Goal: Task Accomplishment & Management: Manage account settings

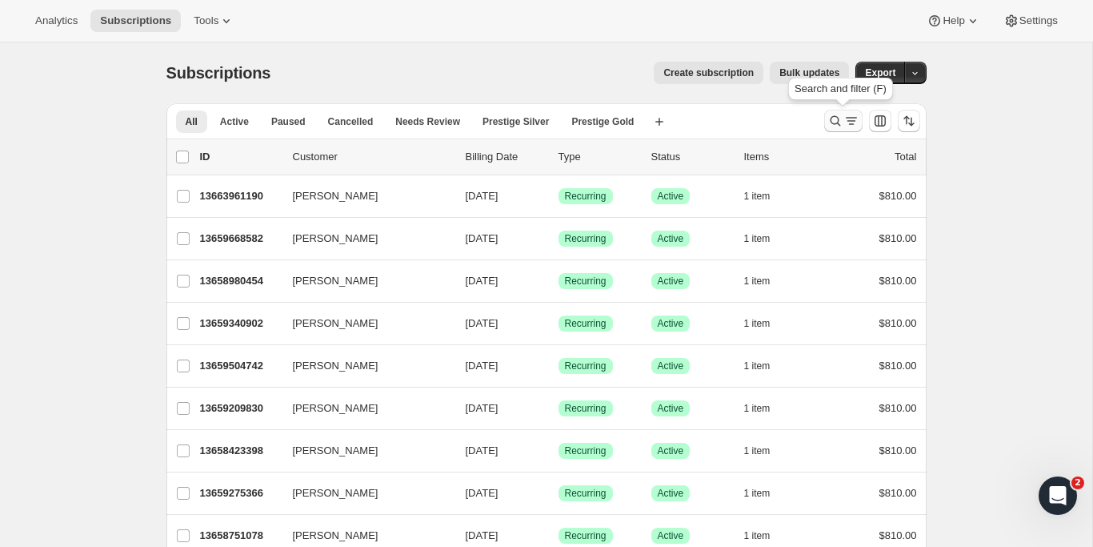
click at [836, 122] on icon "Search and filter results" at bounding box center [835, 121] width 16 height 16
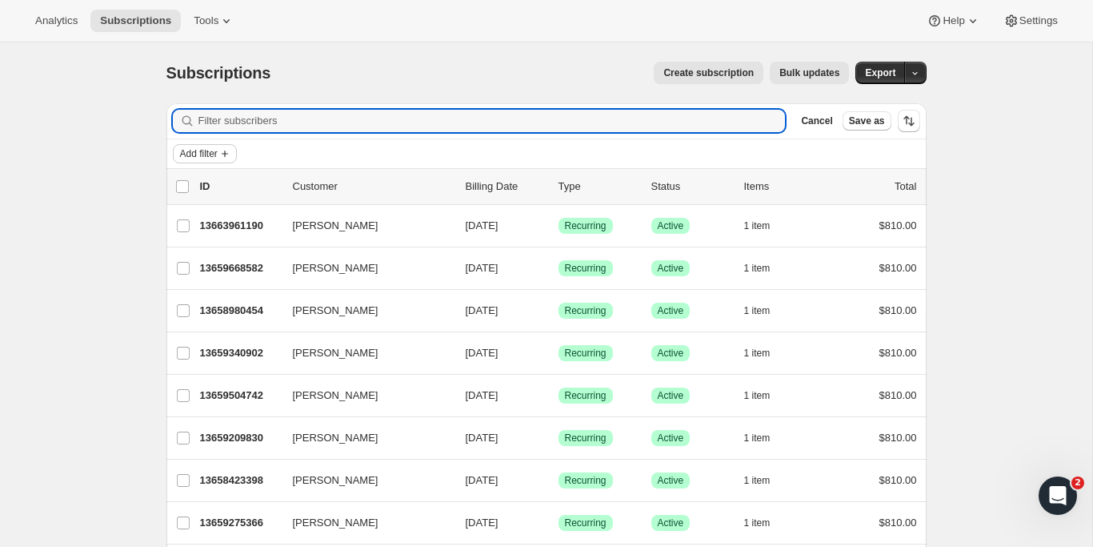
click at [222, 157] on icon "Add filter" at bounding box center [224, 153] width 13 height 13
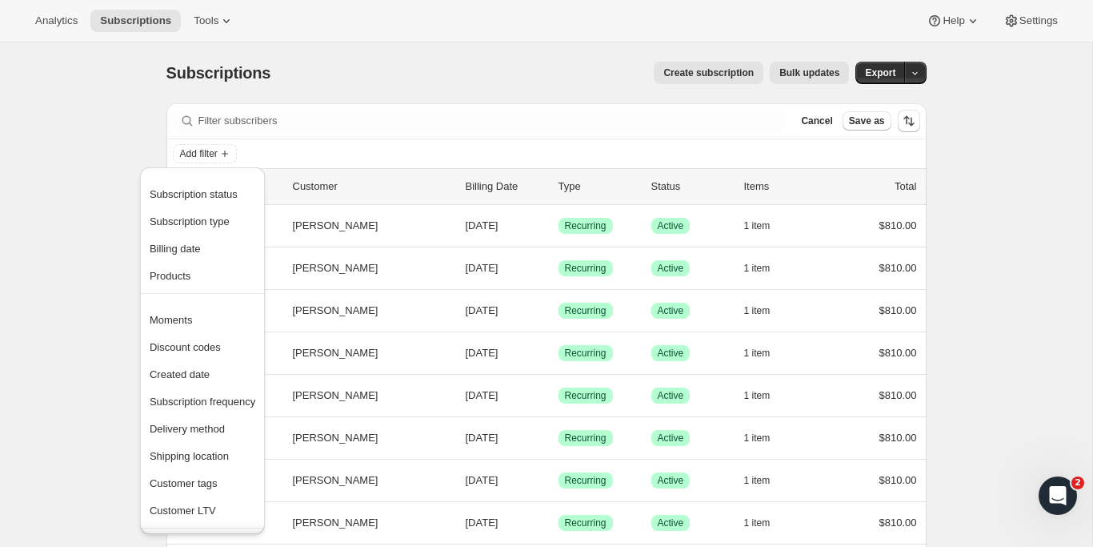
click at [237, 133] on div "Filter subscribers Cancel Save as" at bounding box center [546, 120] width 760 height 35
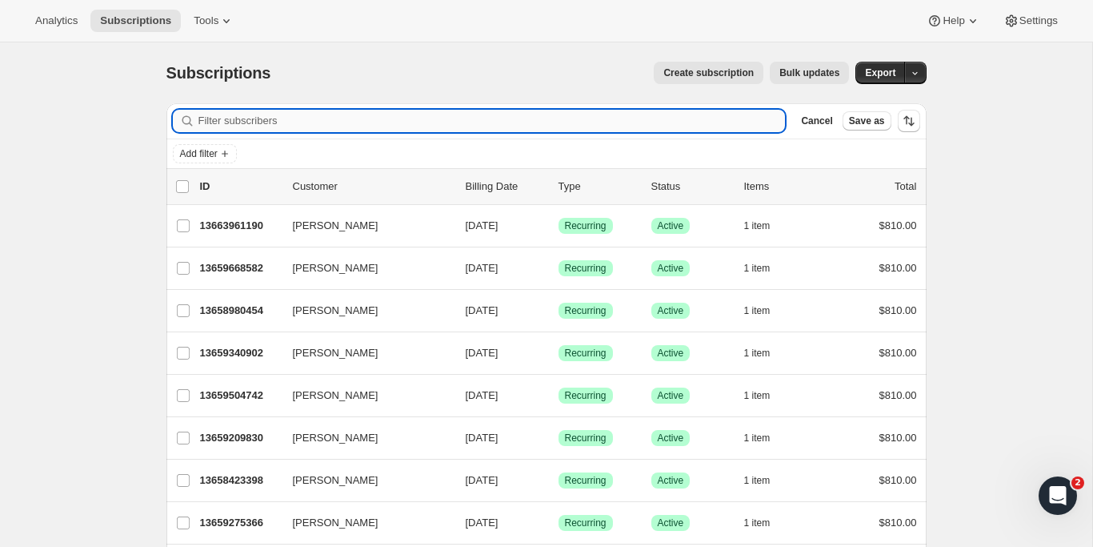
click at [246, 126] on input "Filter subscribers" at bounding box center [491, 121] width 587 height 22
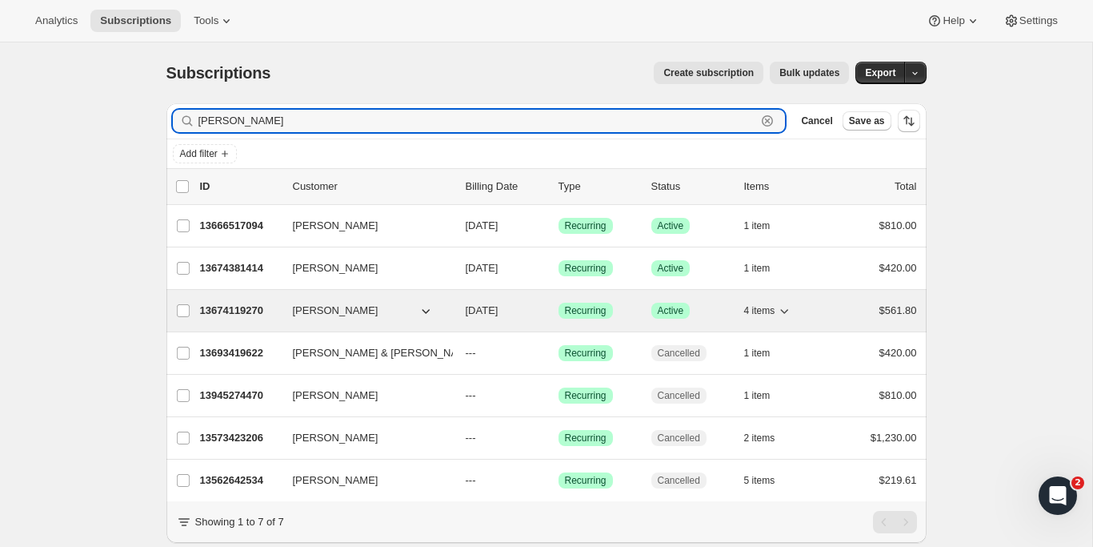
type input "joanne"
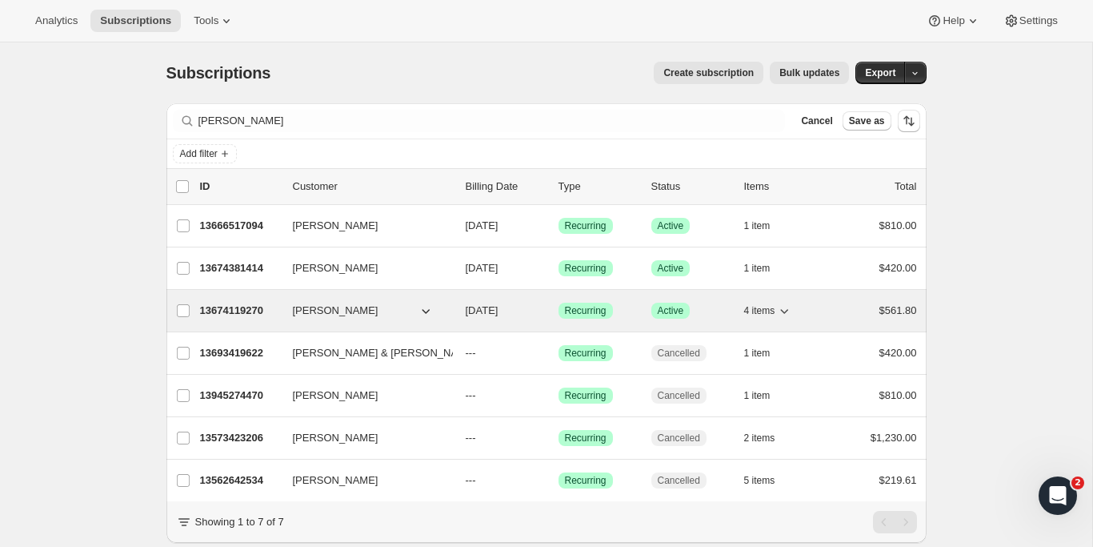
click at [240, 308] on p "13674119270" at bounding box center [240, 310] width 80 height 16
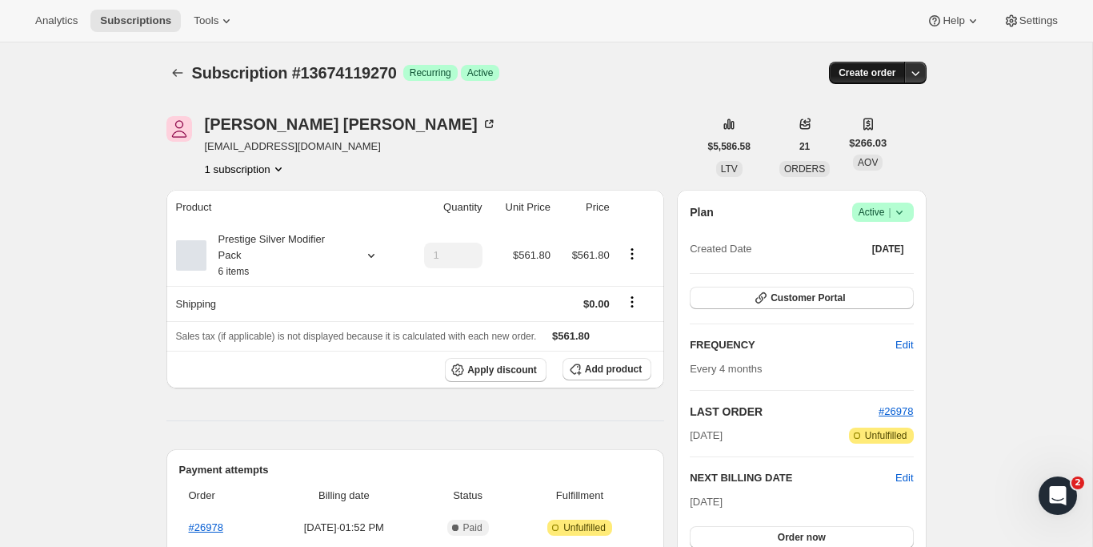
click at [869, 70] on span "Create order" at bounding box center [867, 72] width 57 height 13
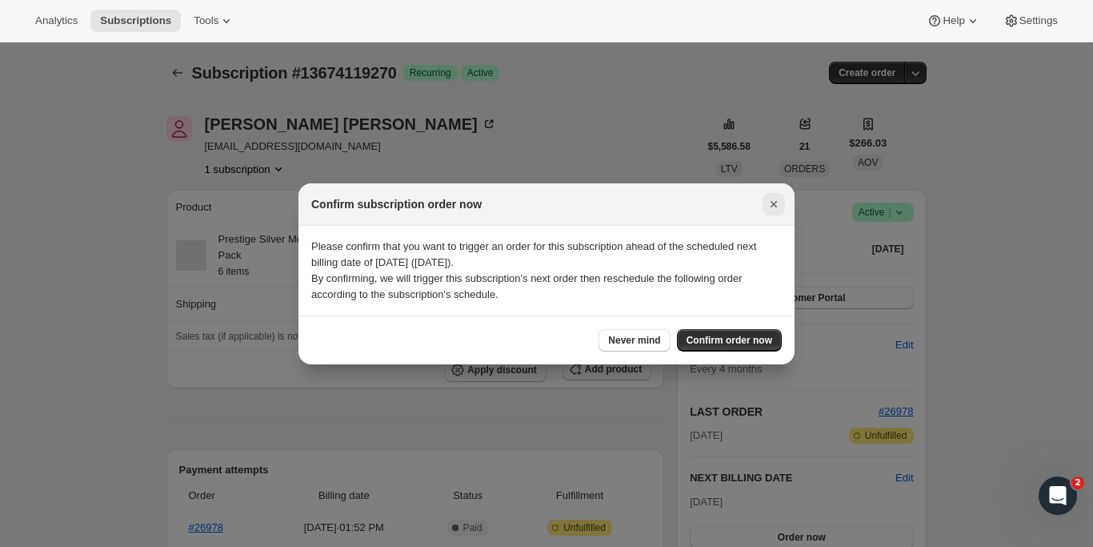
click at [771, 203] on icon "Close" at bounding box center [774, 204] width 16 height 16
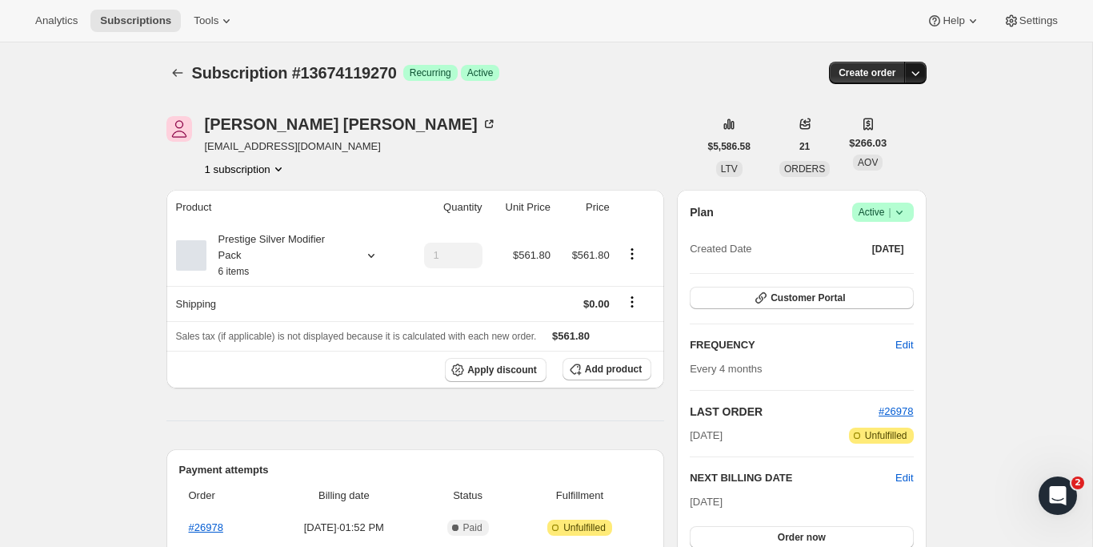
click at [915, 77] on icon "button" at bounding box center [915, 73] width 16 height 16
click at [779, 136] on span "Create custom one-time order" at bounding box center [848, 133] width 138 height 12
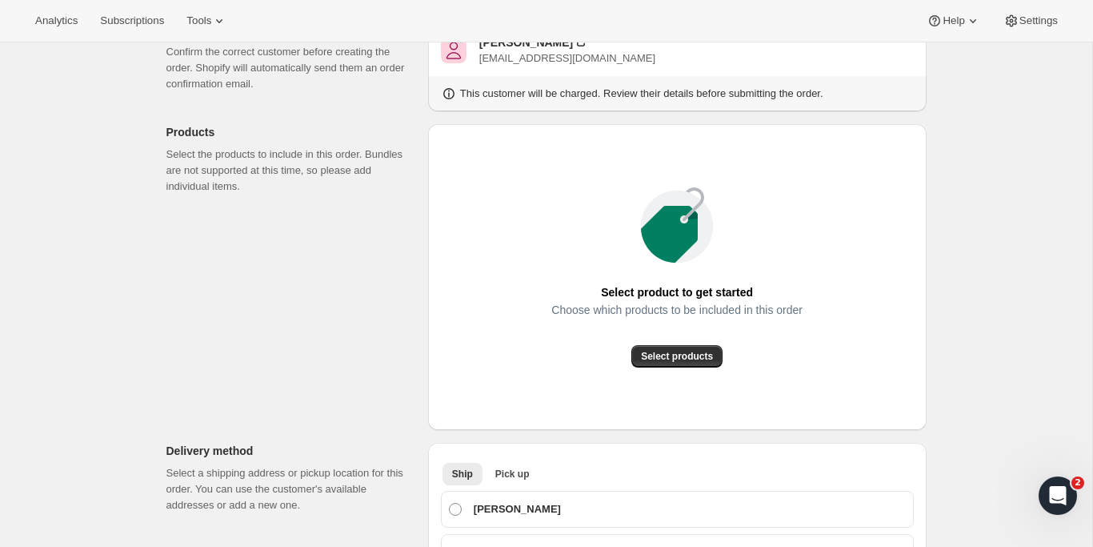
scroll to position [138, 0]
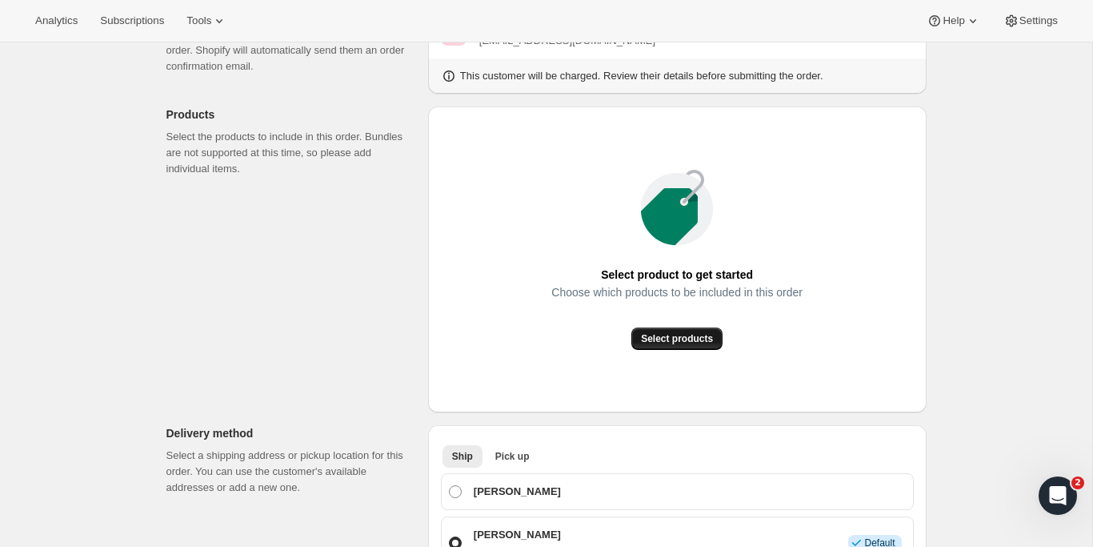
click at [666, 337] on span "Select products" at bounding box center [677, 338] width 72 height 13
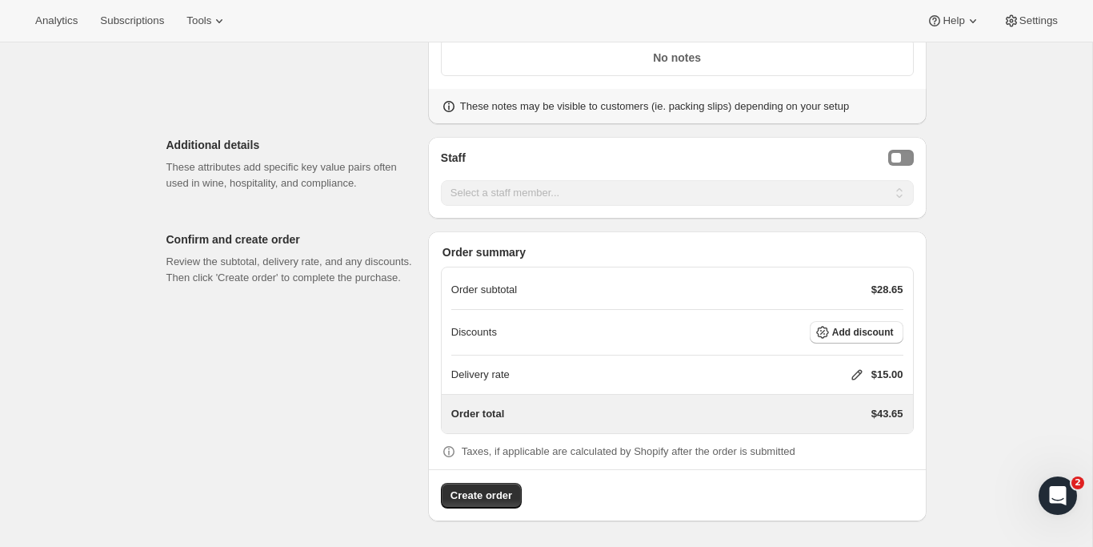
scroll to position [734, 0]
click at [899, 162] on div "Staff Selector" at bounding box center [896, 159] width 10 height 10
select select "associate-0"
click at [856, 341] on button "Add discount" at bounding box center [857, 333] width 94 height 22
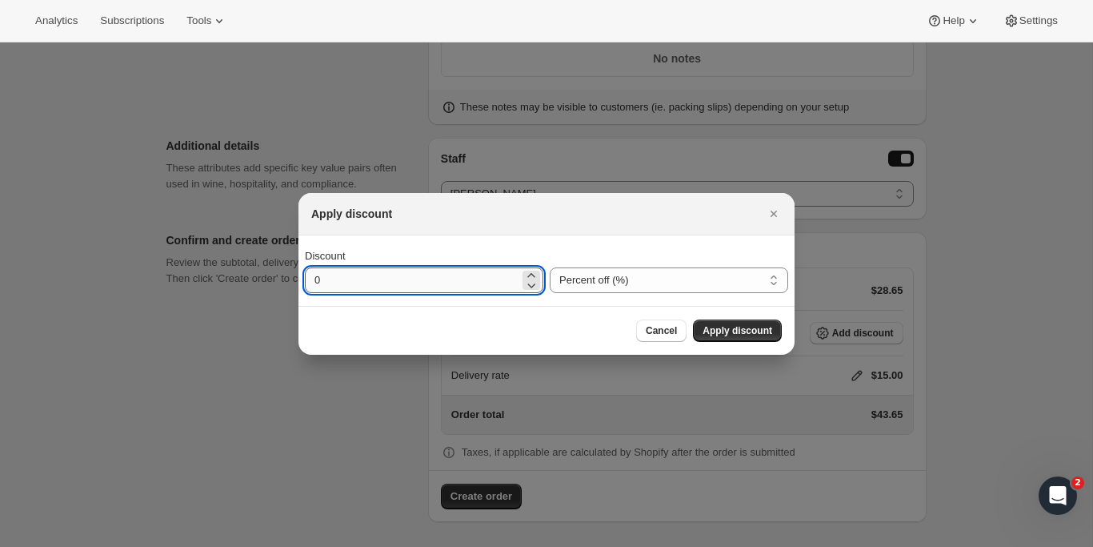
click at [382, 267] on input "0" at bounding box center [412, 280] width 214 height 26
drag, startPoint x: 358, startPoint y: 282, endPoint x: 250, endPoint y: 276, distance: 107.4
click at [250, 546] on div "Apply discount Discount 0 Percent off (%) Amount off ($) Percent off (%) Cancel…" at bounding box center [546, 547] width 1093 height 0
type input "20"
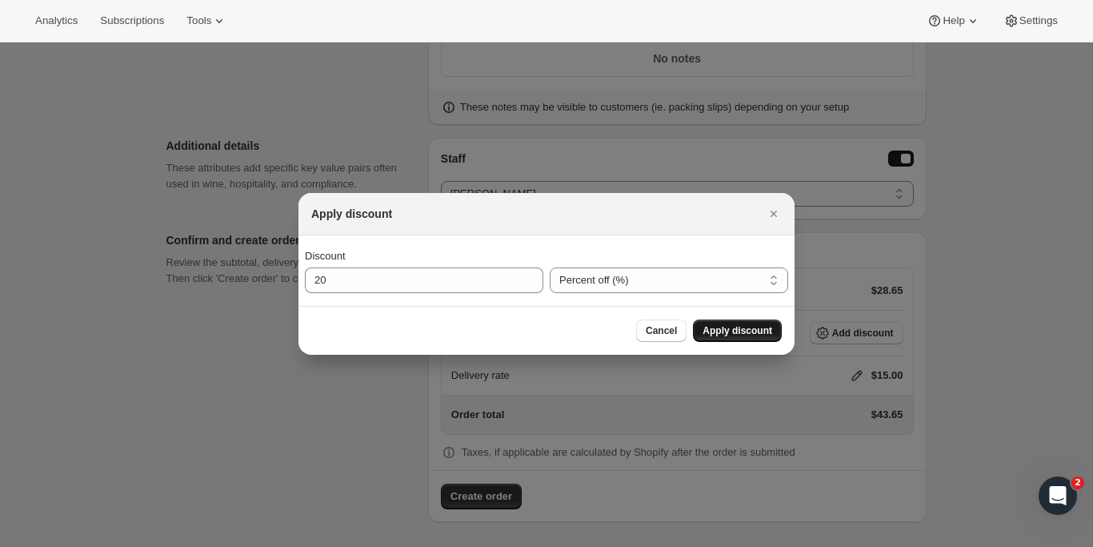
click at [730, 337] on button "Apply discount" at bounding box center [737, 330] width 89 height 22
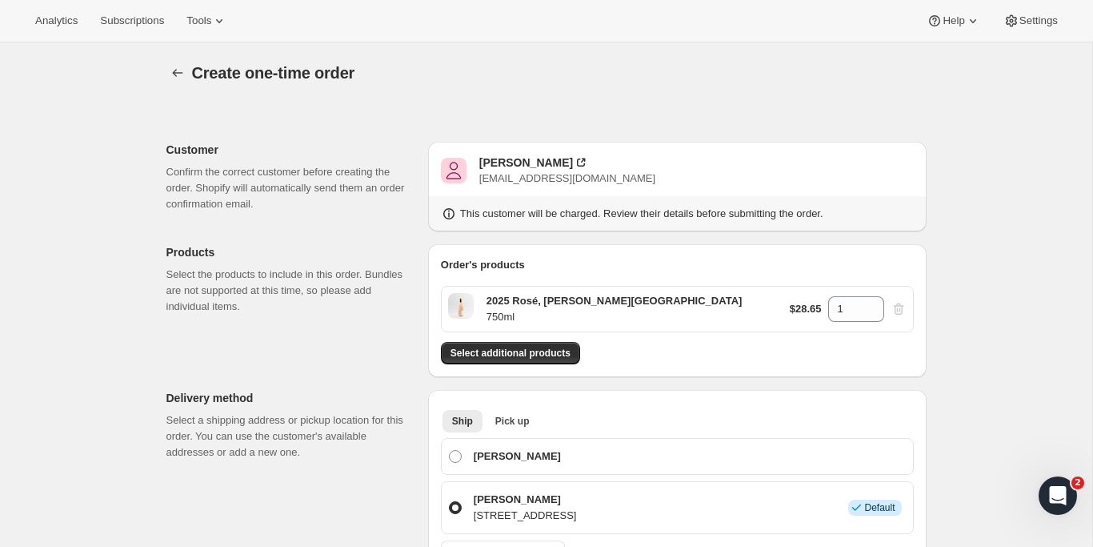
scroll to position [0, 0]
click at [185, 78] on icon "button" at bounding box center [178, 73] width 16 height 16
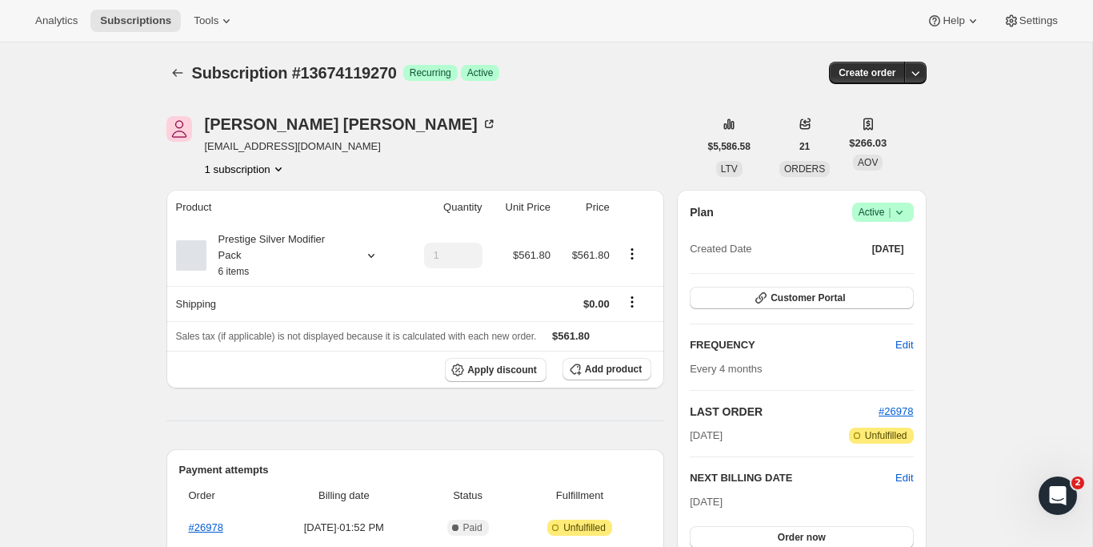
click at [260, 174] on button "1 subscription" at bounding box center [246, 169] width 82 height 16
click at [532, 134] on div "Joanne DEITCH joannedeitch@gmail.com 1 subscription" at bounding box center [432, 146] width 532 height 61
click at [917, 77] on icon "button" at bounding box center [915, 73] width 16 height 16
click at [840, 132] on span "Create custom one-time order" at bounding box center [848, 133] width 138 height 12
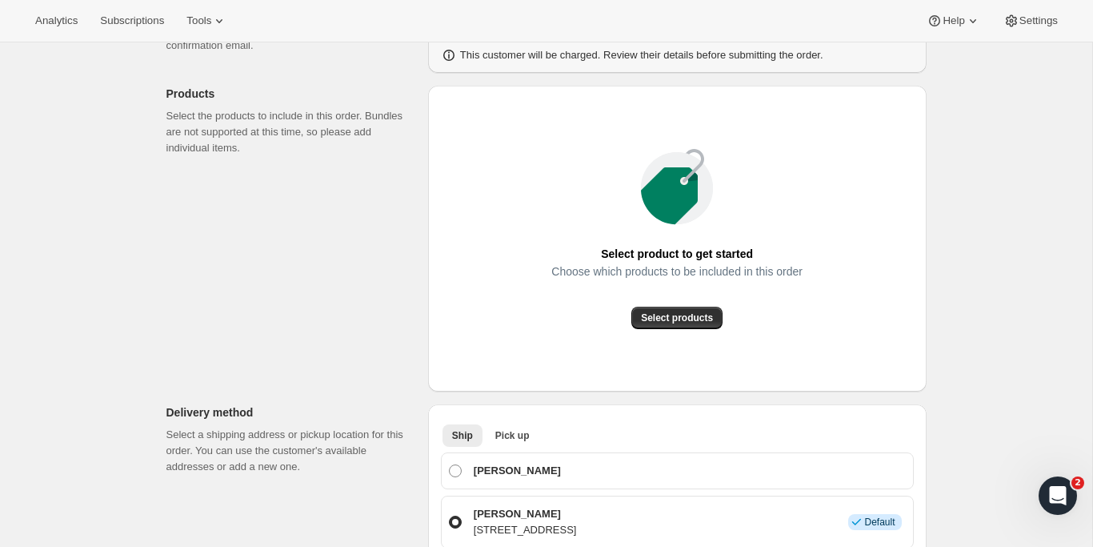
scroll to position [157, 0]
click at [685, 320] on span "Select products" at bounding box center [677, 319] width 72 height 13
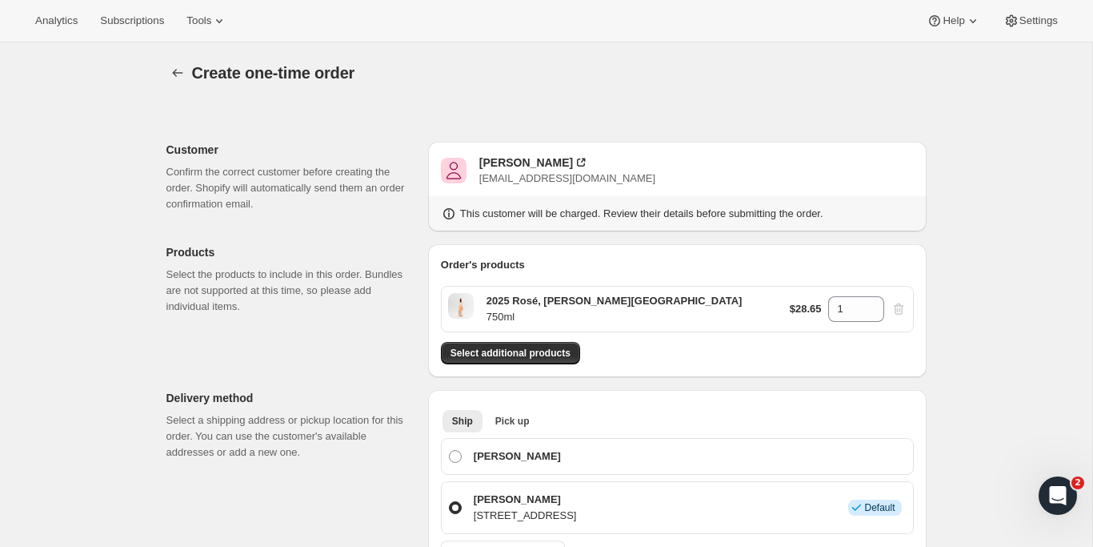
scroll to position [0, 0]
click at [176, 72] on icon "button" at bounding box center [178, 73] width 16 height 16
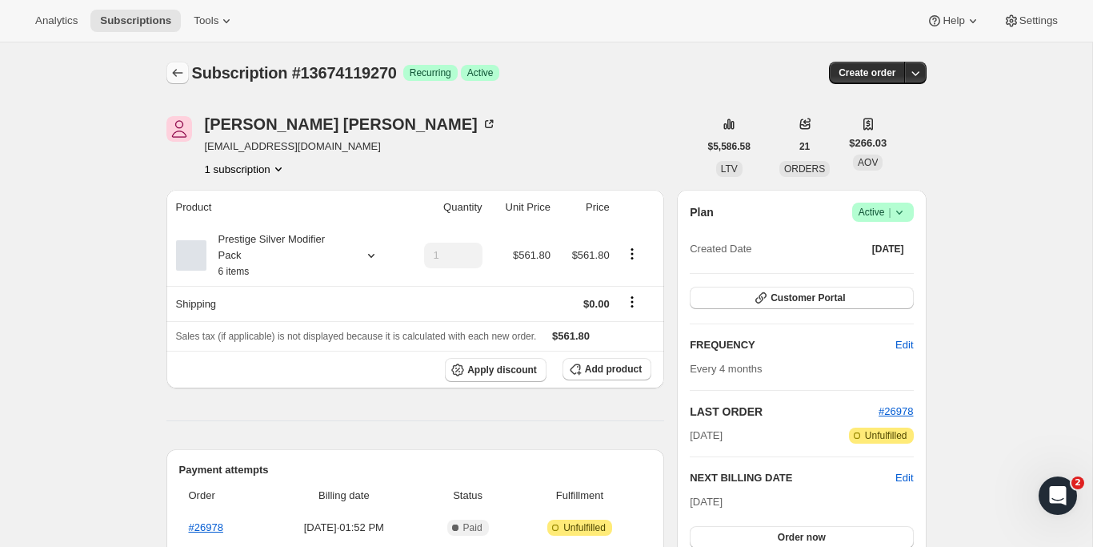
click at [186, 73] on button "Subscriptions" at bounding box center [177, 73] width 22 height 22
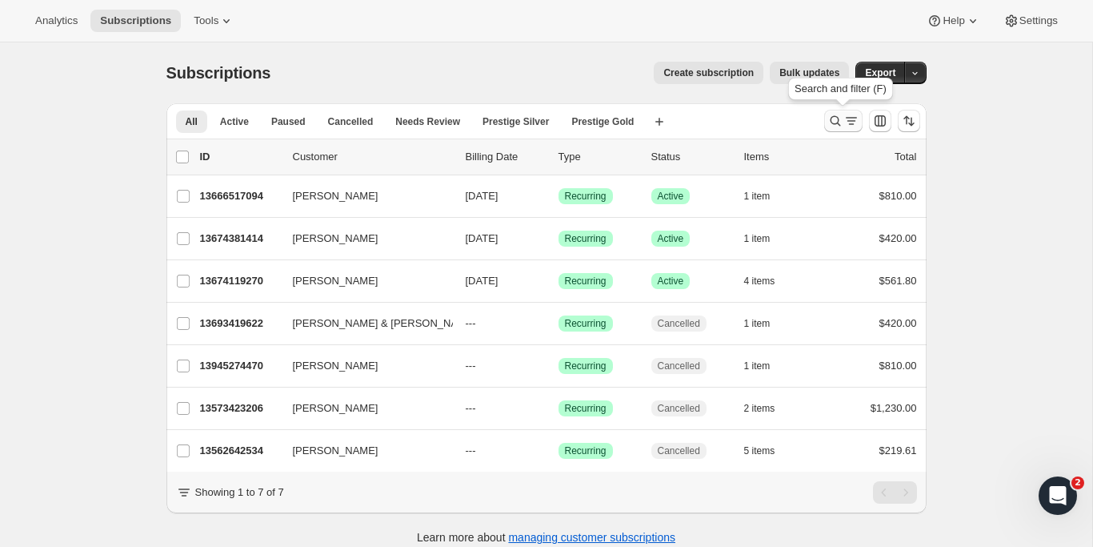
click at [838, 126] on icon "Search and filter results" at bounding box center [835, 121] width 16 height 16
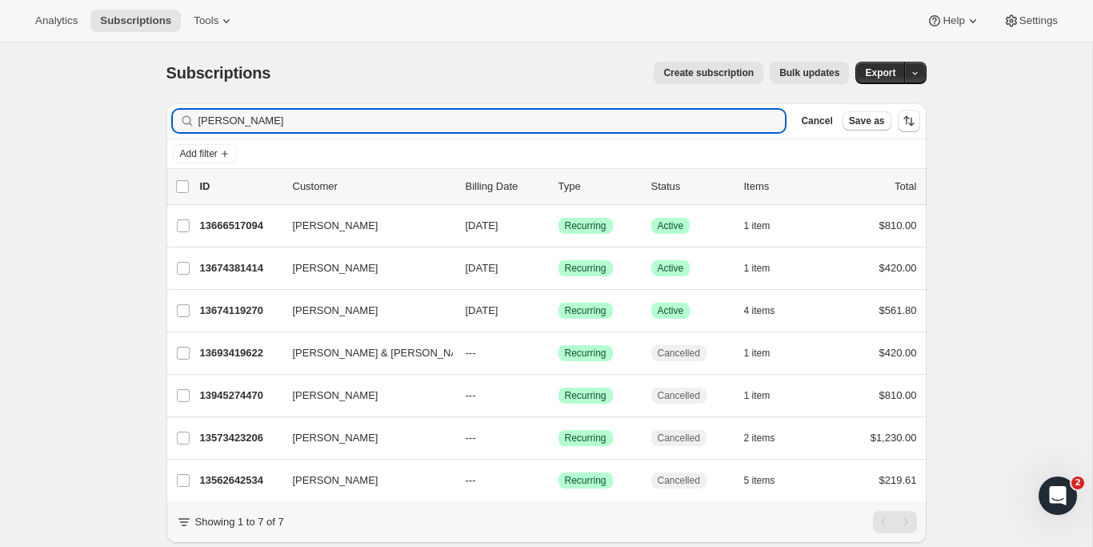
click at [771, 118] on div "joanne Clear" at bounding box center [479, 121] width 613 height 22
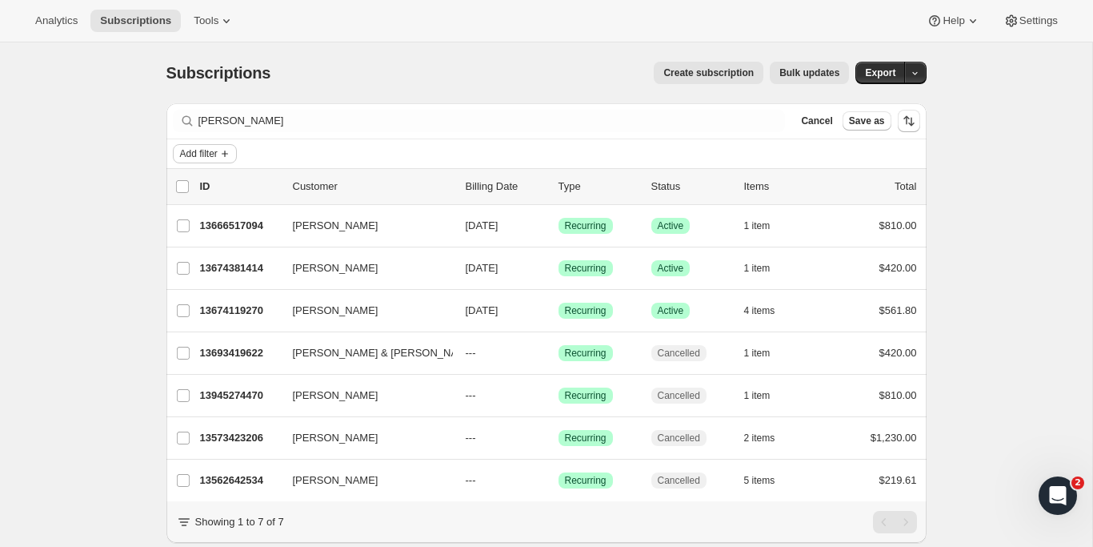
drag, startPoint x: 225, startPoint y: 148, endPoint x: 203, endPoint y: 157, distance: 23.3
click at [203, 157] on span "Add filter" at bounding box center [199, 153] width 38 height 13
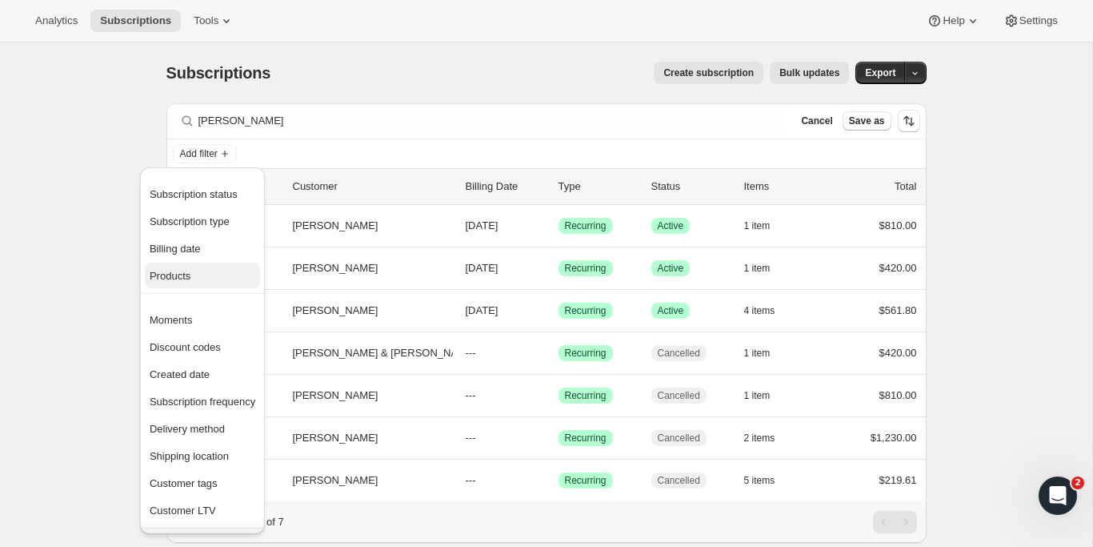
click at [195, 281] on span "Products" at bounding box center [203, 276] width 106 height 16
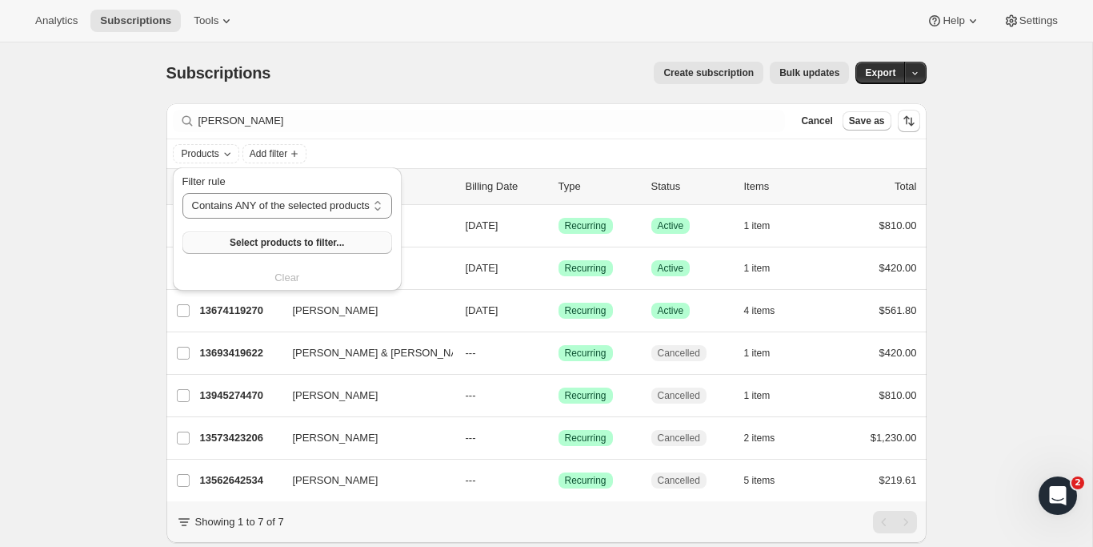
click at [300, 238] on span "Select products to filter..." at bounding box center [287, 242] width 114 height 13
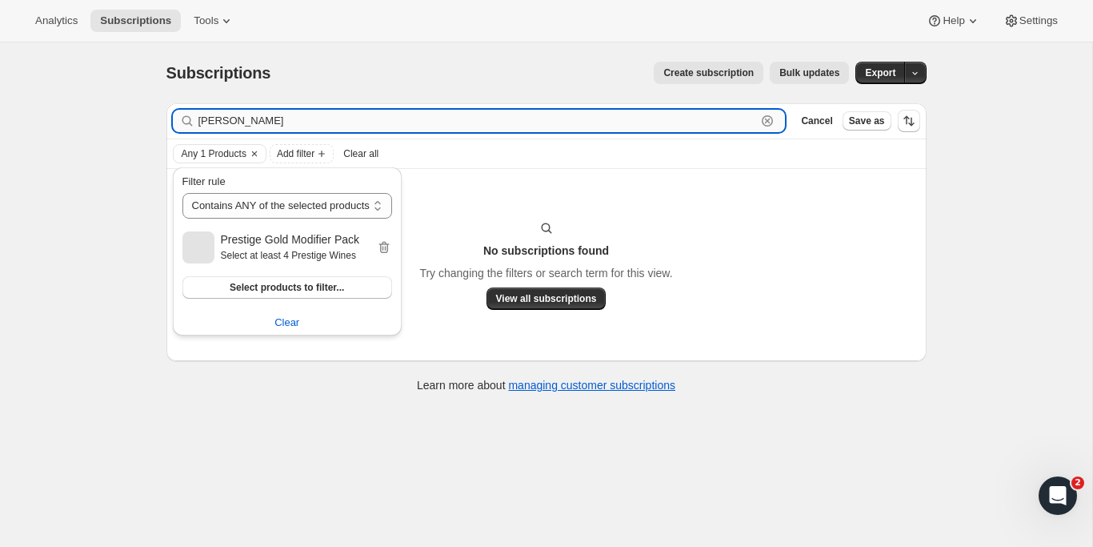
click at [250, 118] on input "joanne" at bounding box center [477, 121] width 559 height 22
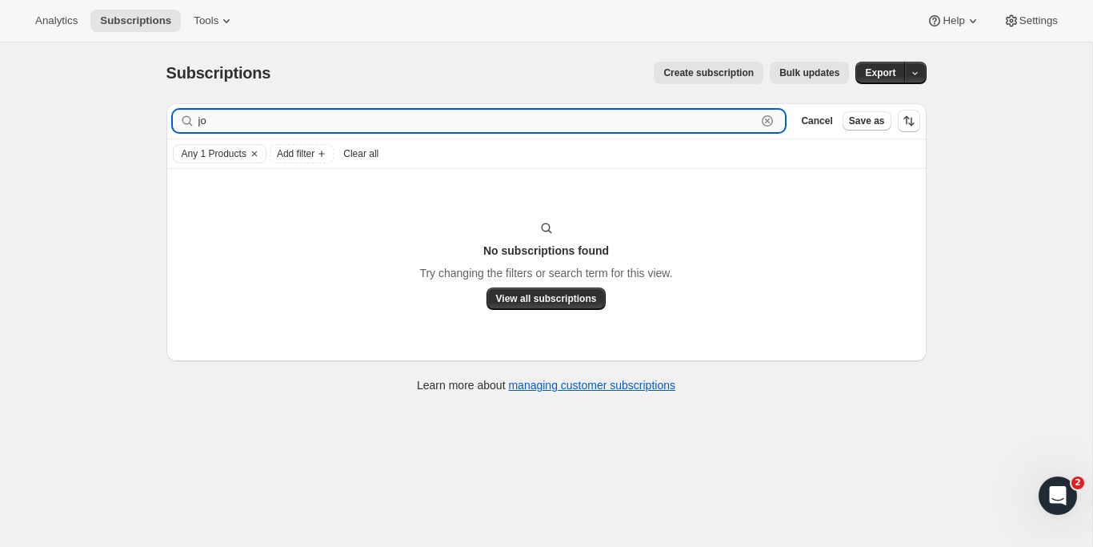
type input "j"
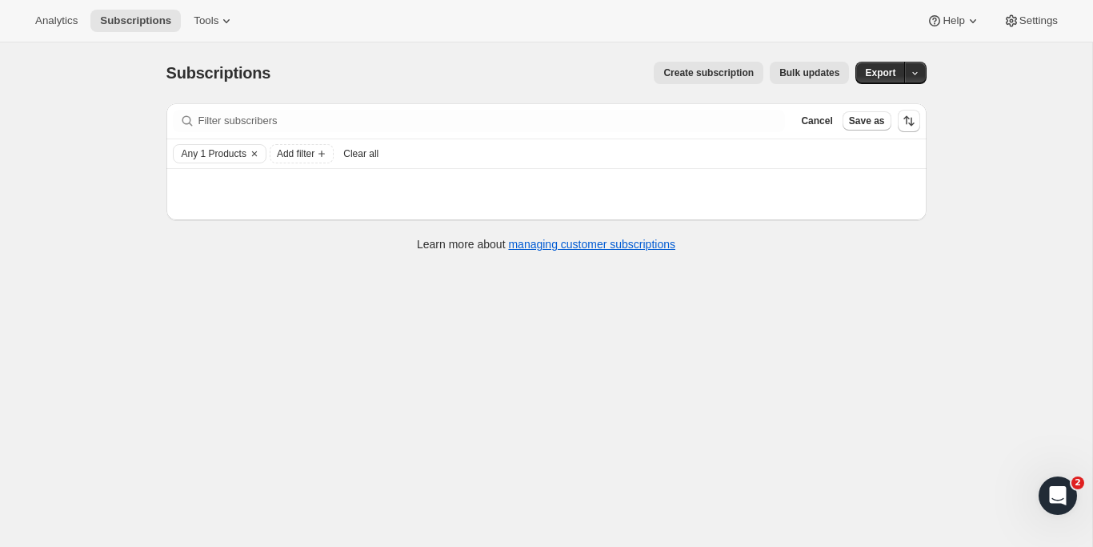
click at [971, 210] on div "Subscriptions. This page is ready Subscriptions Create subscription Bulk update…" at bounding box center [546, 315] width 1092 height 547
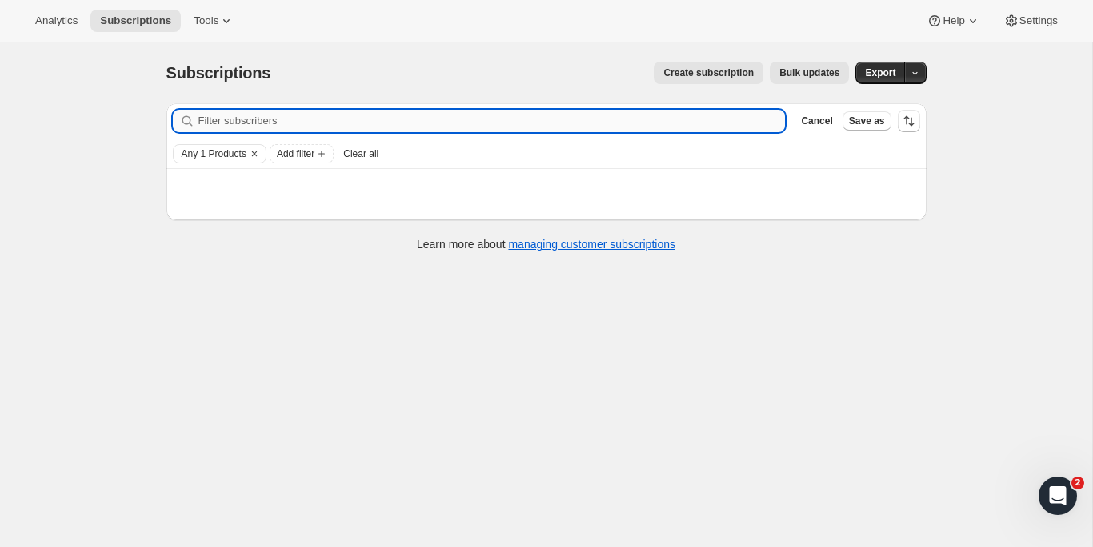
click at [661, 116] on input "Filter subscribers" at bounding box center [491, 121] width 587 height 22
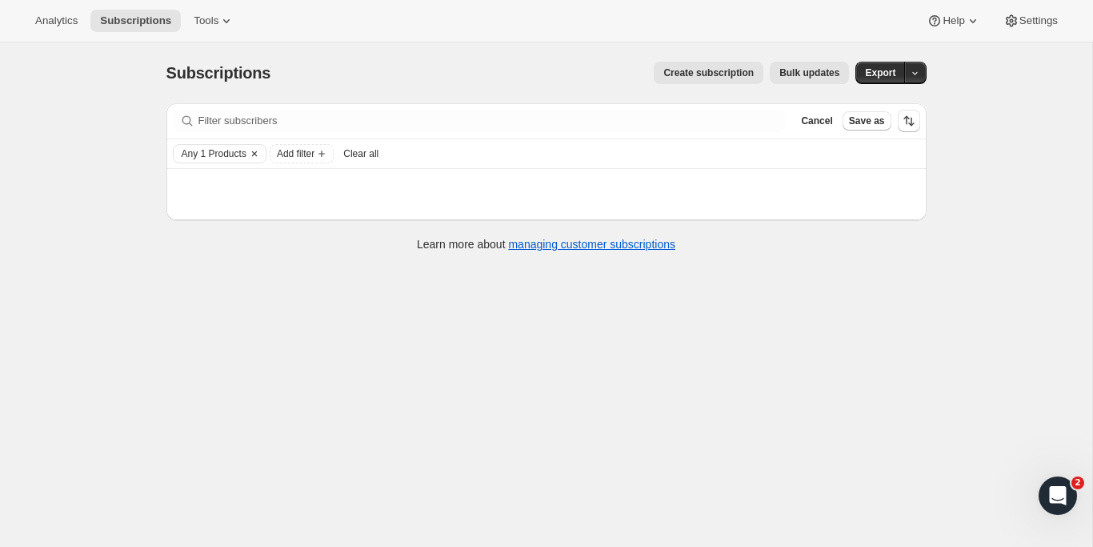
click at [232, 159] on span "Any 1 Products" at bounding box center [214, 153] width 65 height 13
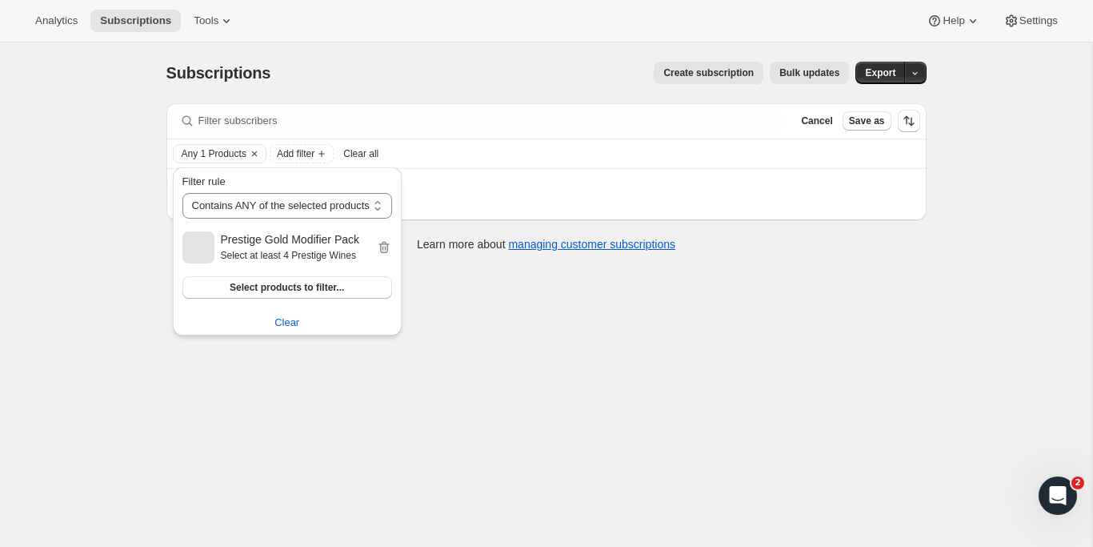
click at [307, 242] on h2 "Prestige Gold Modifier Pack" at bounding box center [298, 239] width 155 height 16
click at [496, 138] on div "Filter subscribers Cancel Save as" at bounding box center [546, 120] width 760 height 35
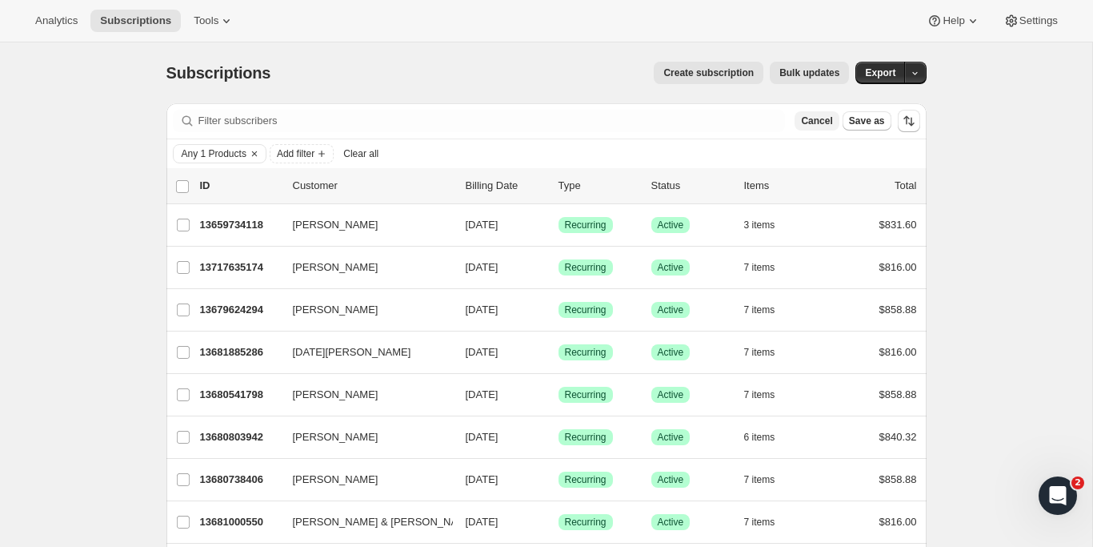
click at [806, 113] on button "Cancel" at bounding box center [817, 120] width 44 height 19
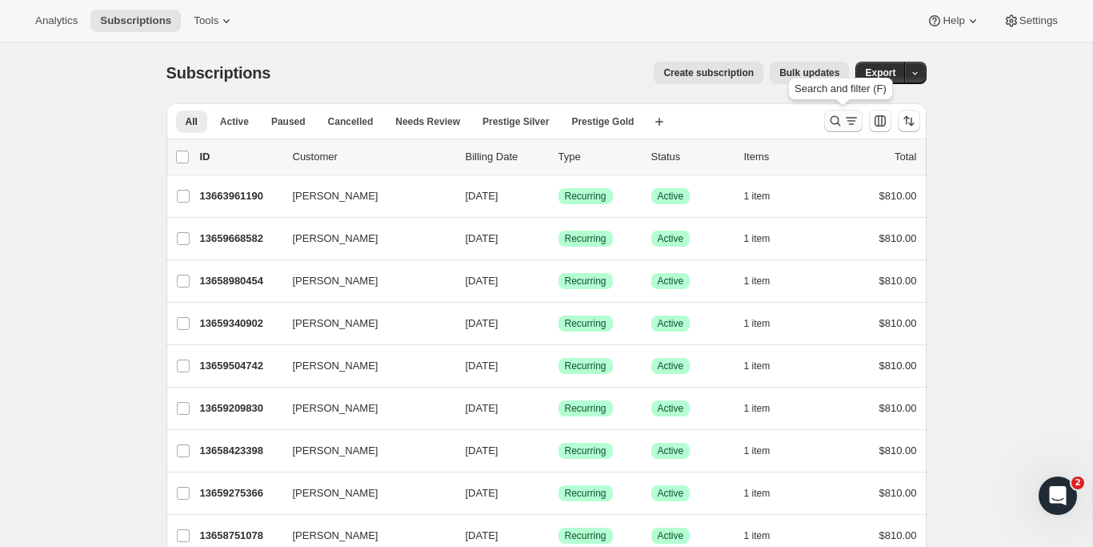
click at [846, 118] on icon "Search and filter results" at bounding box center [851, 121] width 16 height 16
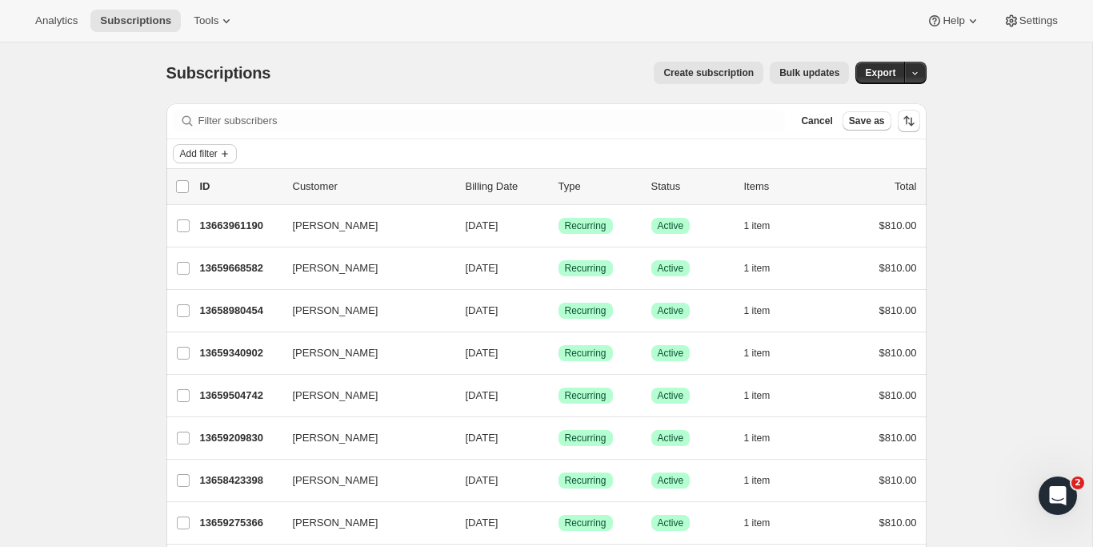
click at [205, 154] on span "Add filter" at bounding box center [199, 153] width 38 height 13
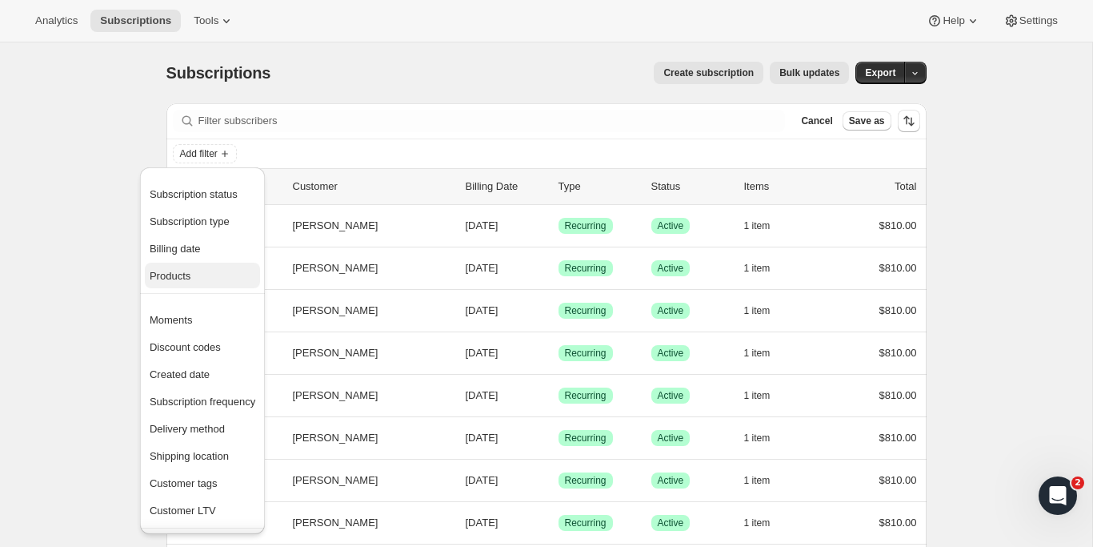
click at [215, 266] on button "Products" at bounding box center [202, 275] width 115 height 26
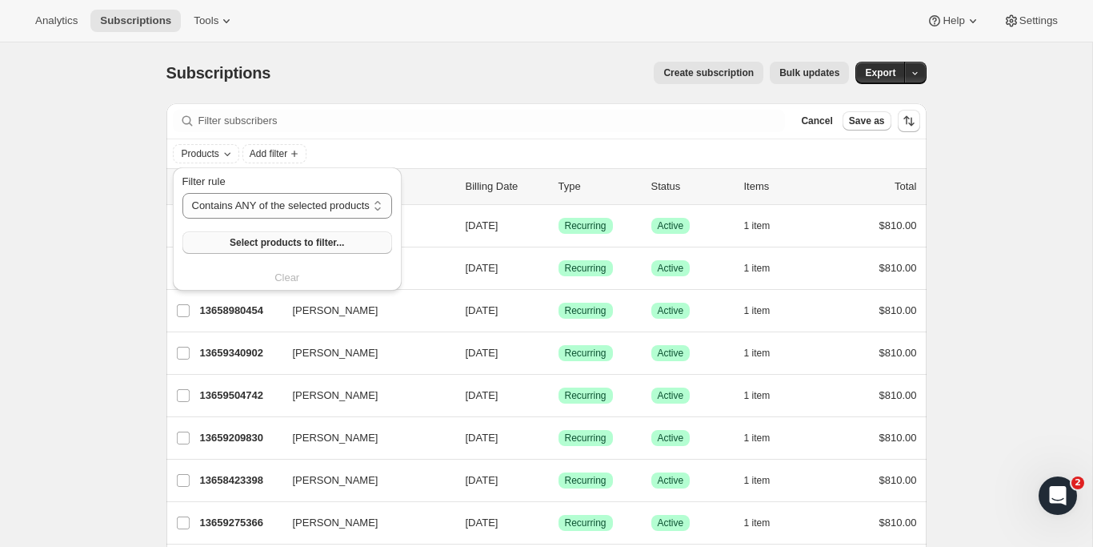
click at [253, 241] on span "Select products to filter..." at bounding box center [287, 242] width 114 height 13
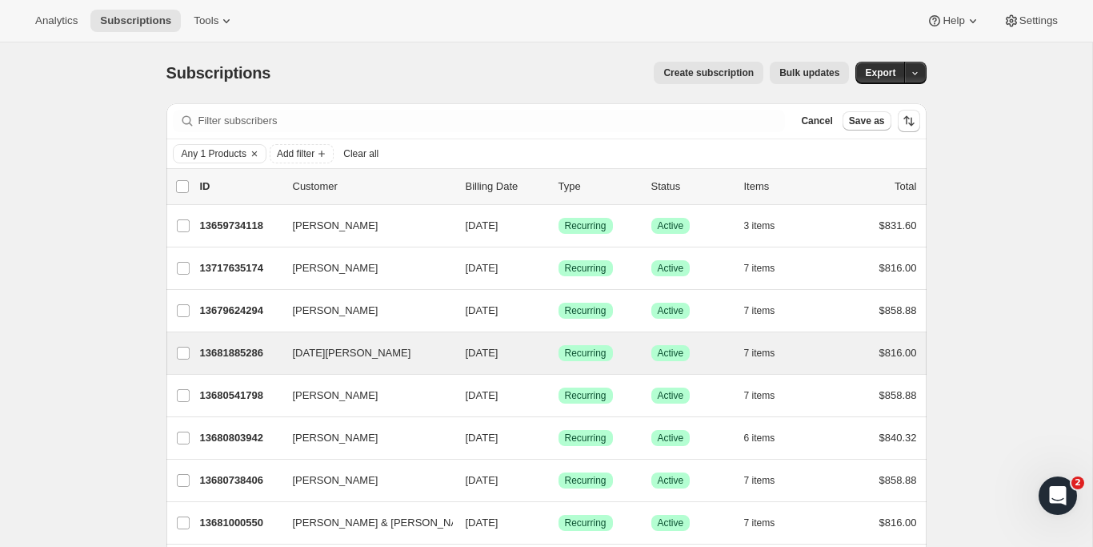
scroll to position [14, 0]
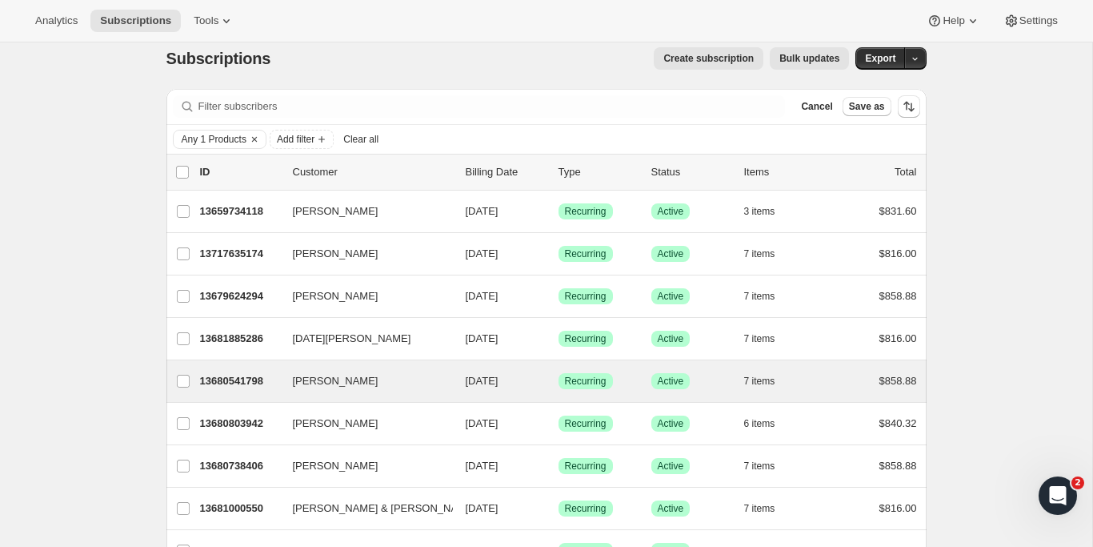
click at [238, 369] on div "John Gordon 13680541798 John Gordon 10/14/2025 Success Recurring Success Active…" at bounding box center [546, 381] width 760 height 42
click at [271, 378] on p "13680541798" at bounding box center [240, 381] width 80 height 16
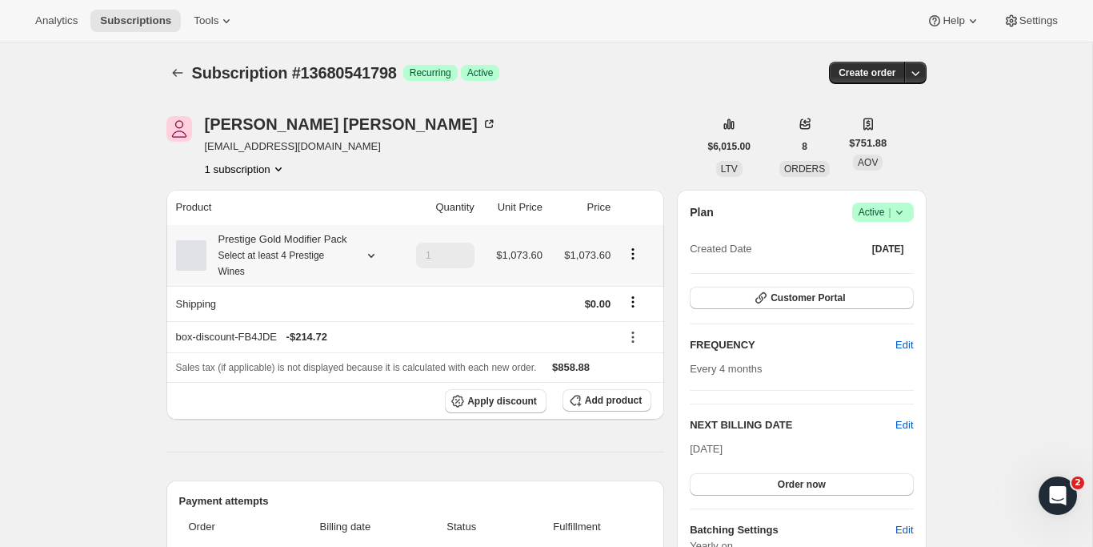
click at [635, 262] on icon "Product actions" at bounding box center [633, 254] width 16 height 16
click at [635, 289] on span "Edit box" at bounding box center [633, 295] width 38 height 12
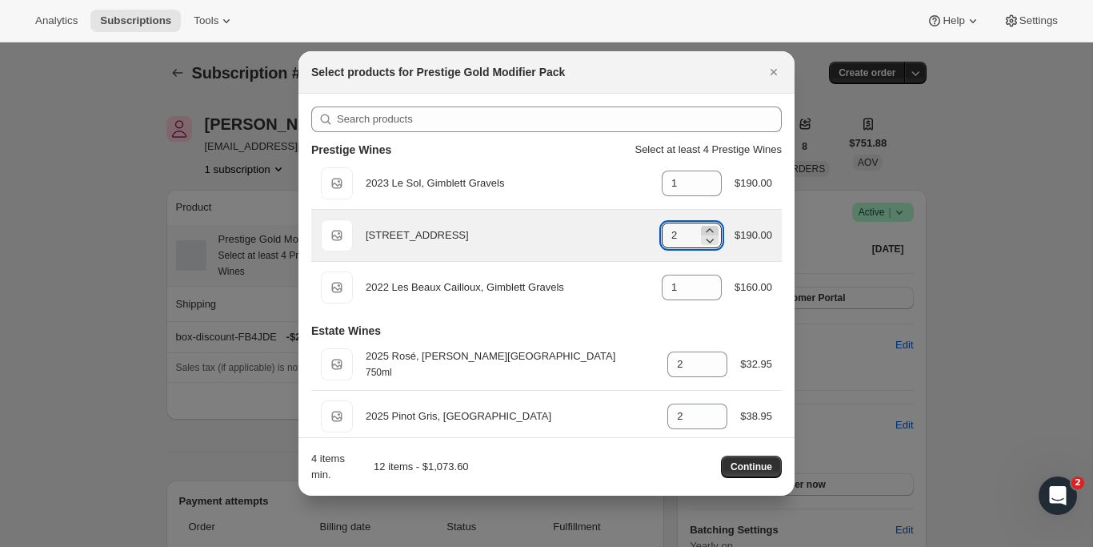
click at [706, 231] on icon ":re7:" at bounding box center [710, 230] width 16 height 16
click at [707, 239] on icon ":re7:" at bounding box center [711, 240] width 8 height 5
type input "2"
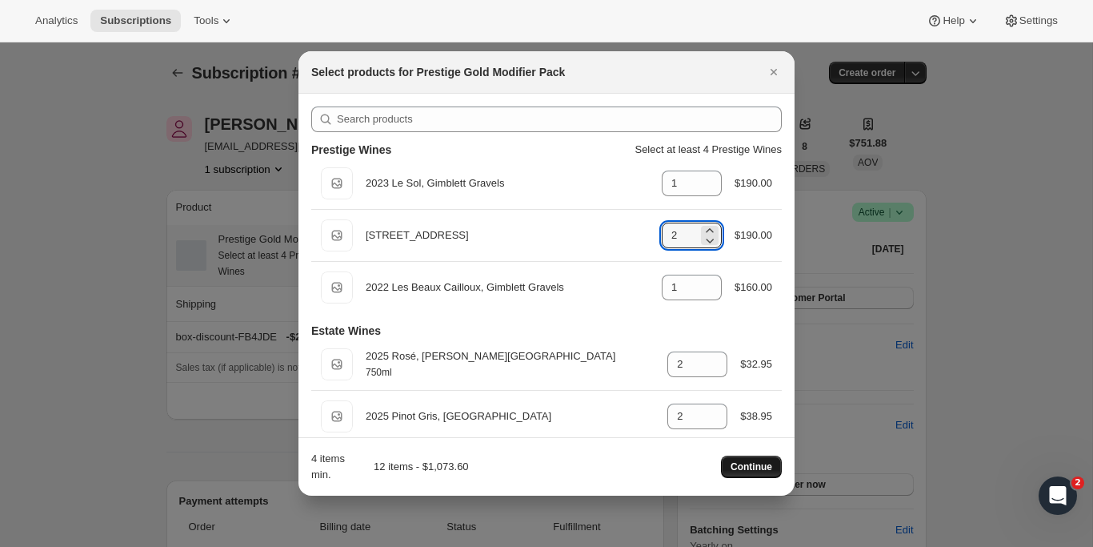
click at [763, 463] on span "Continue" at bounding box center [752, 466] width 42 height 13
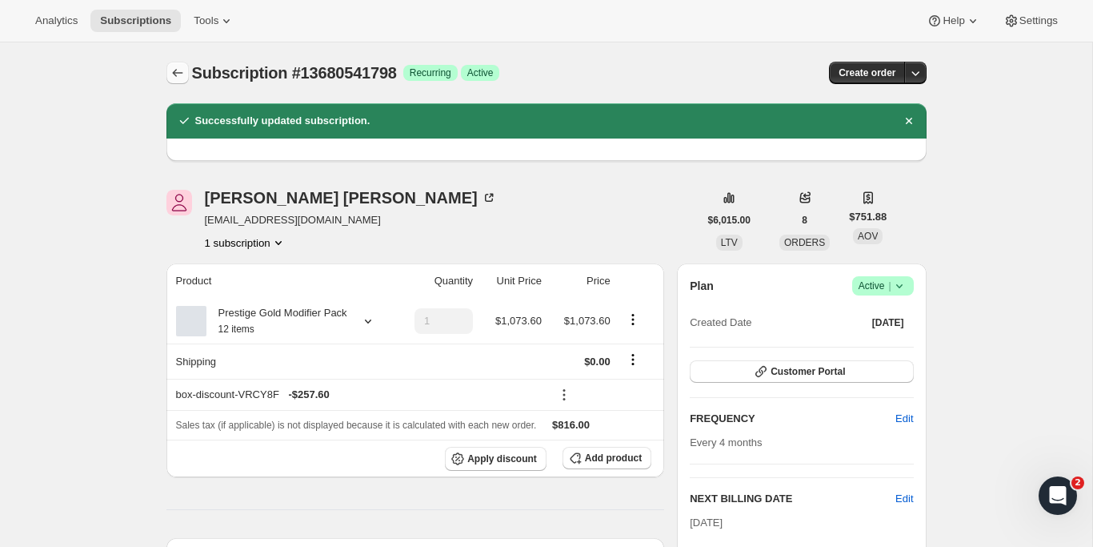
click at [184, 74] on icon "Subscriptions" at bounding box center [178, 73] width 16 height 16
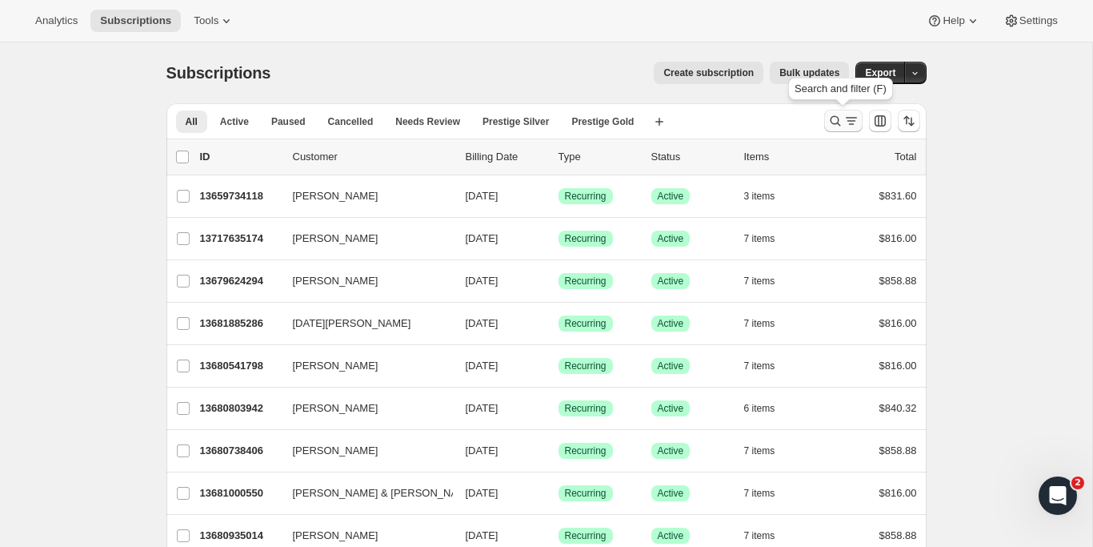
click at [849, 127] on icon "Search and filter results" at bounding box center [851, 121] width 16 height 16
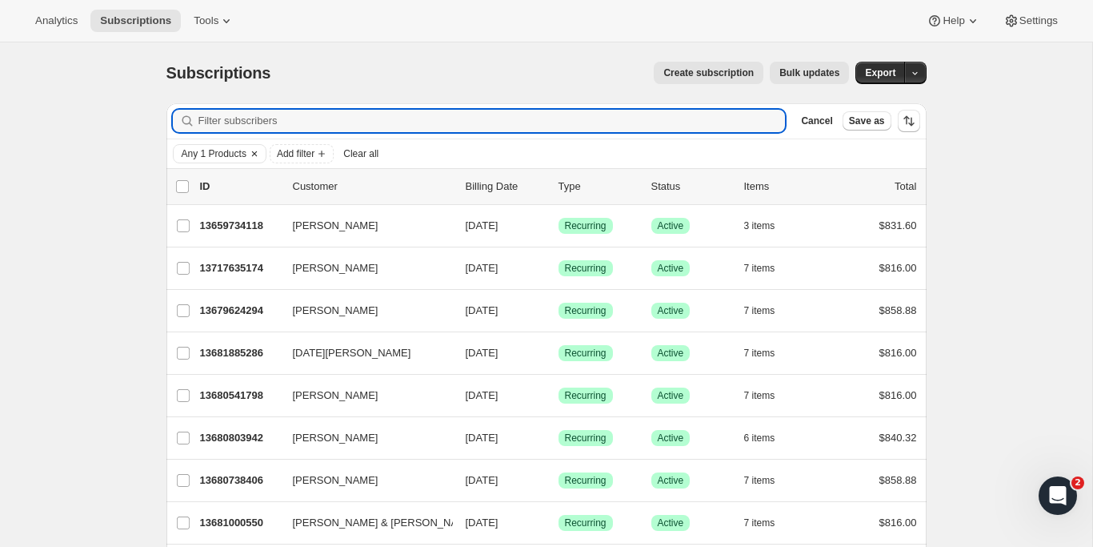
click at [258, 152] on icon "Clear" at bounding box center [254, 153] width 13 height 13
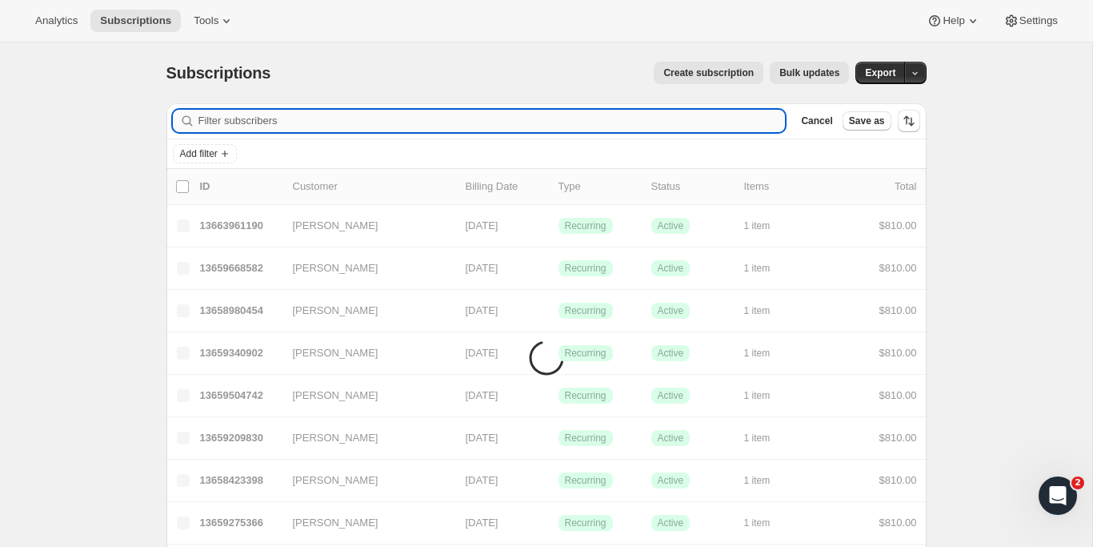
click at [270, 122] on input "Filter subscribers" at bounding box center [491, 121] width 587 height 22
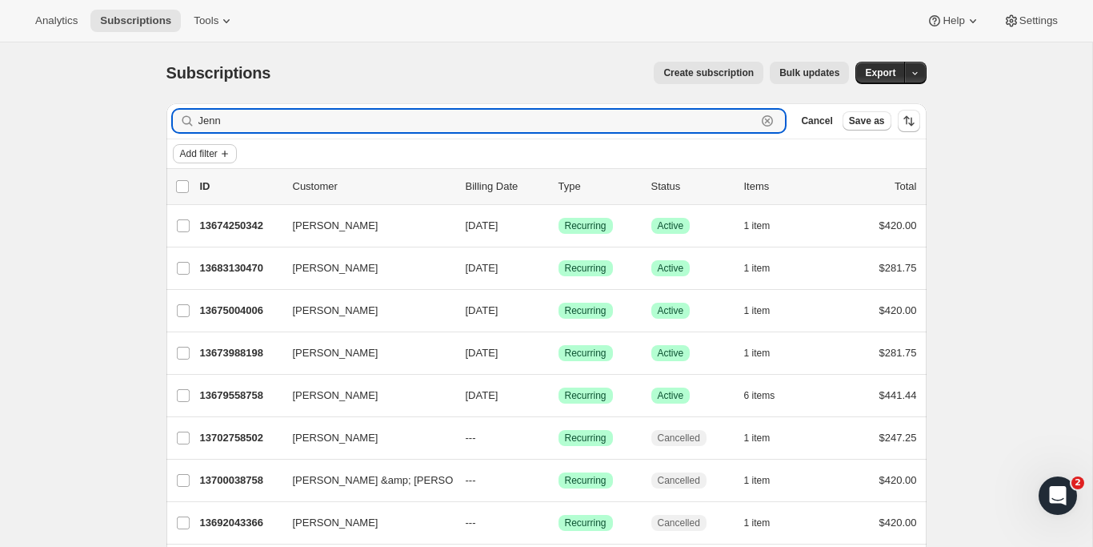
type input "Jenn"
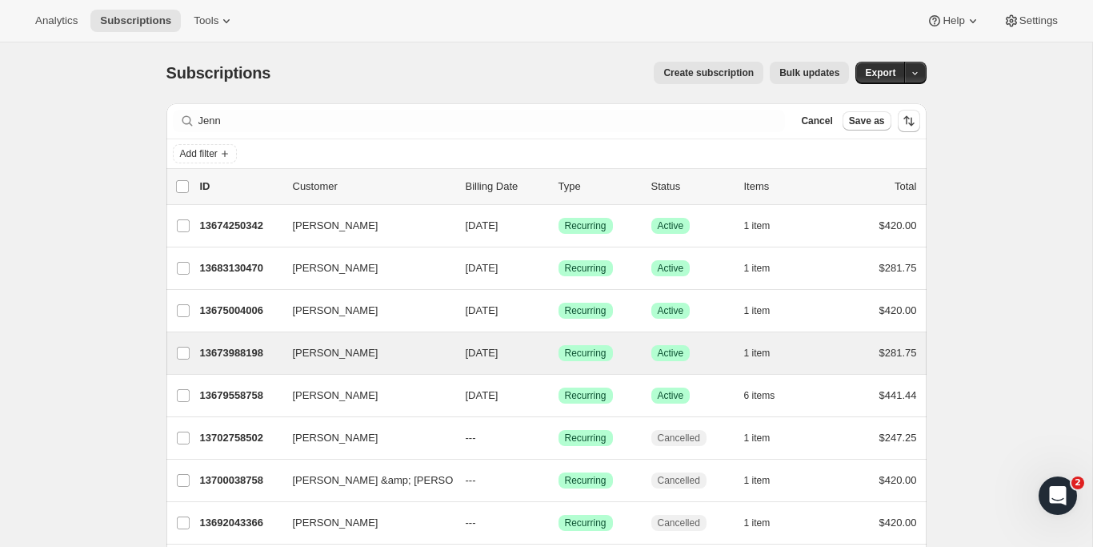
drag, startPoint x: 218, startPoint y: 150, endPoint x: 313, endPoint y: 338, distance: 210.8
click at [313, 338] on div "Jennifer Knaggs 13673988198 Jennifer Knaggs 10/09/2025 Success Recurring Succes…" at bounding box center [546, 353] width 760 height 42
click at [266, 346] on p "13674250342" at bounding box center [240, 353] width 80 height 16
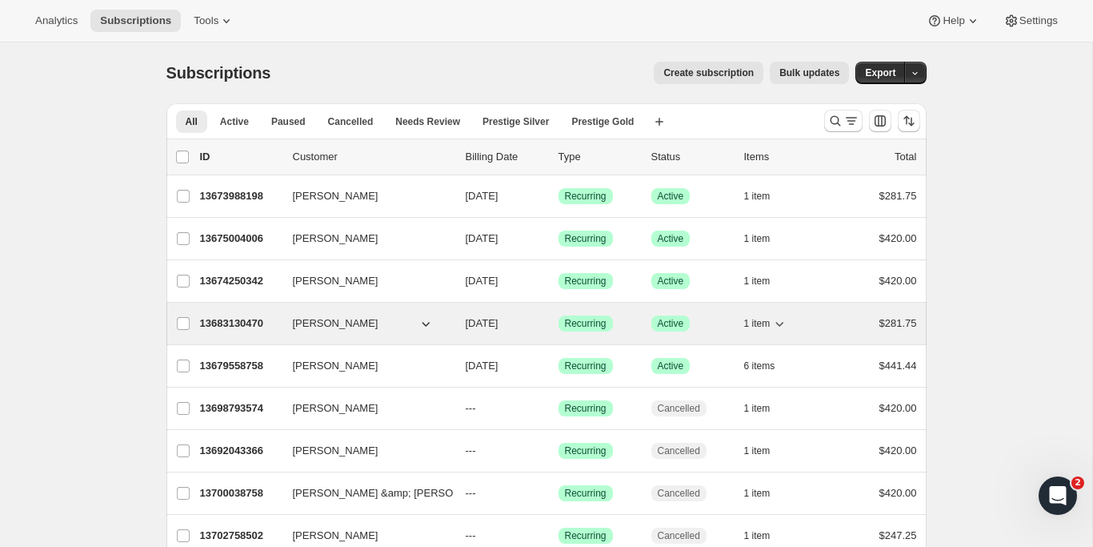
click at [257, 326] on p "13683130470" at bounding box center [240, 323] width 80 height 16
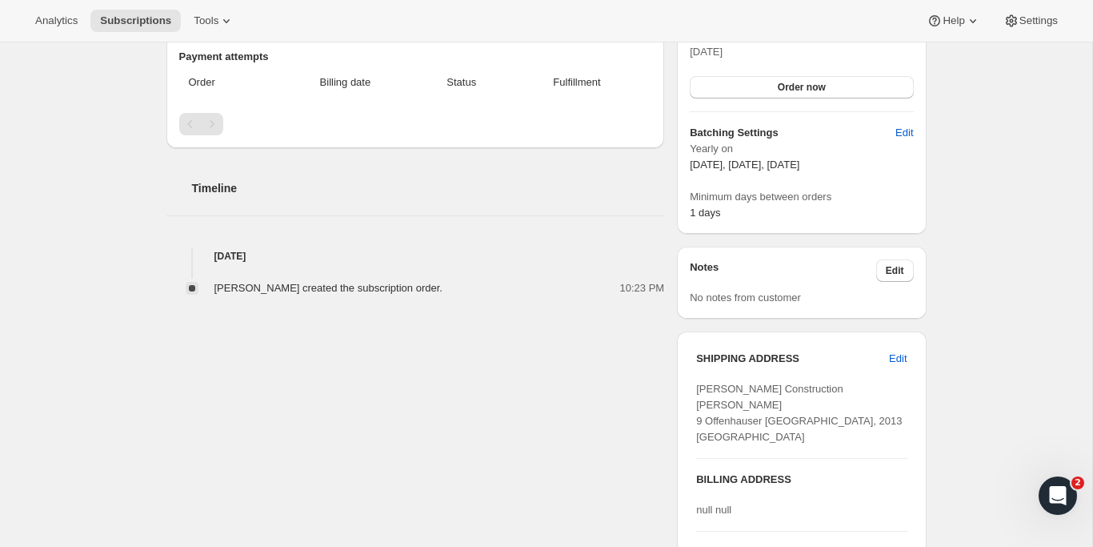
scroll to position [396, 0]
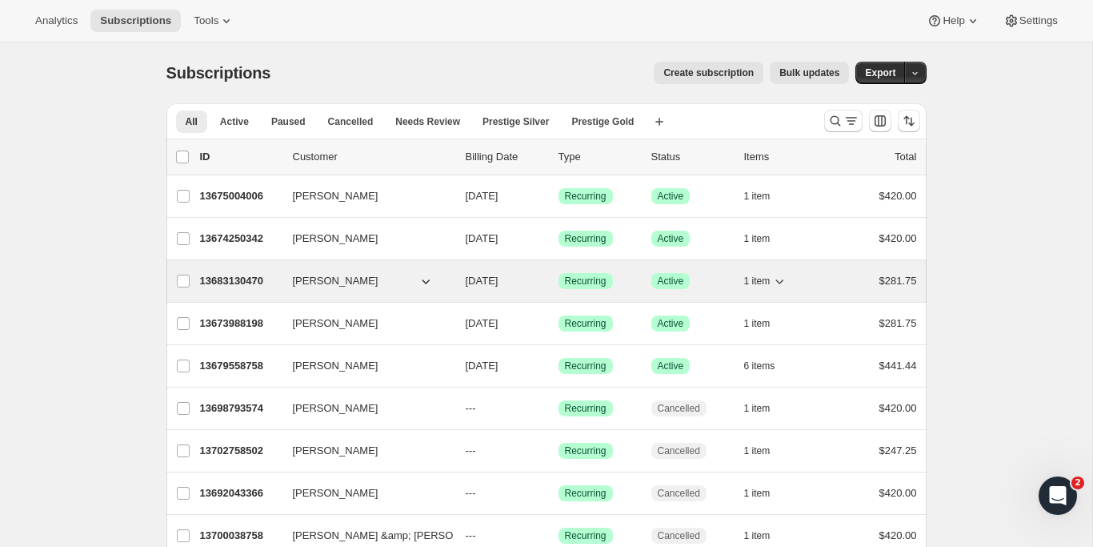
click at [238, 272] on div "13683130470 Jennifer Knaggs 10/09/2025 Success Recurring Success Active 1 item …" at bounding box center [558, 281] width 717 height 22
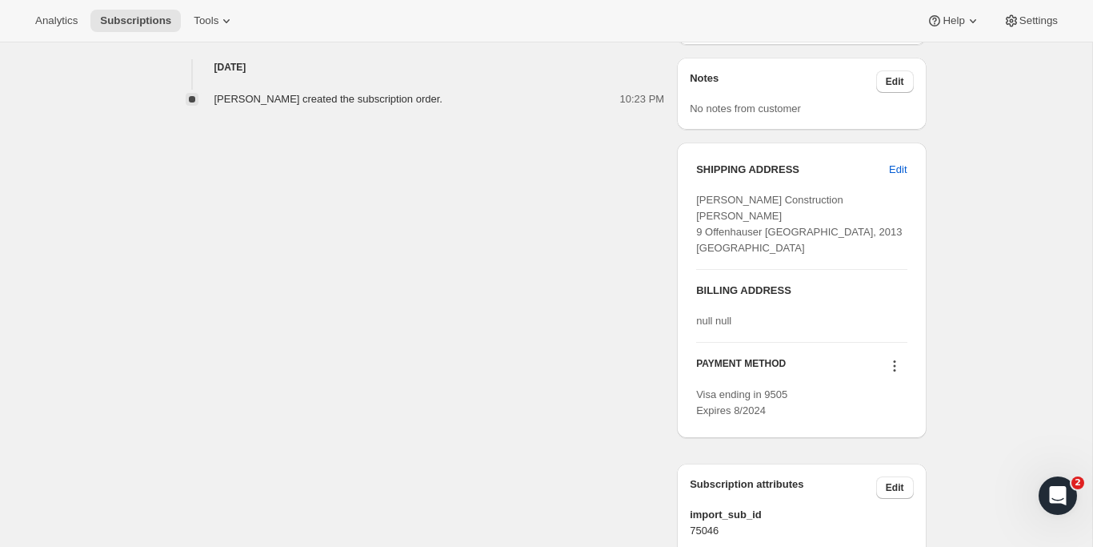
scroll to position [587, 0]
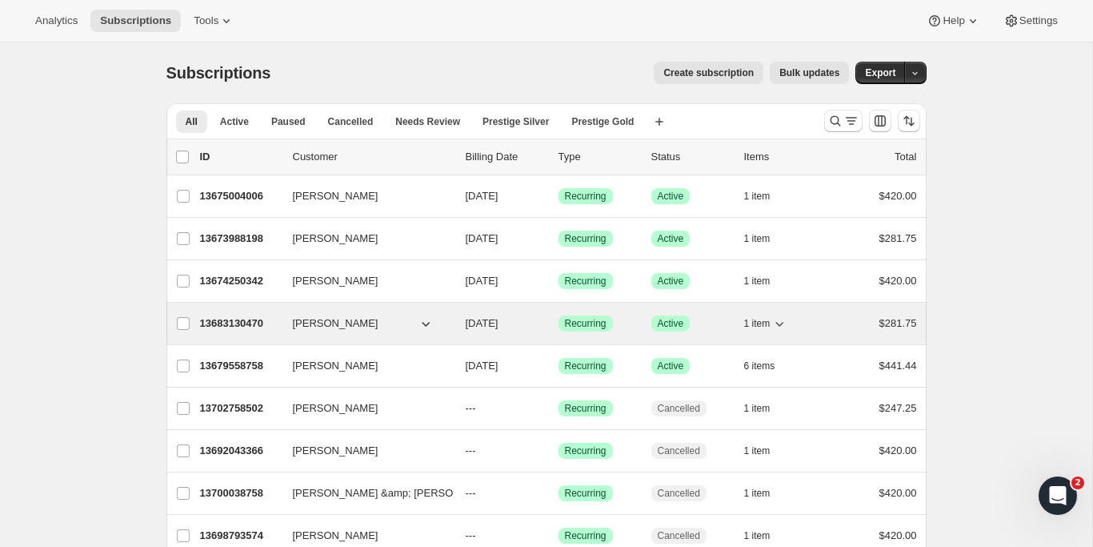
click at [235, 334] on div "13683130470 Jennifer Knaggs 10/09/2025 Success Recurring Success Active 1 item …" at bounding box center [558, 323] width 717 height 22
click at [255, 322] on p "13673988198" at bounding box center [240, 323] width 80 height 16
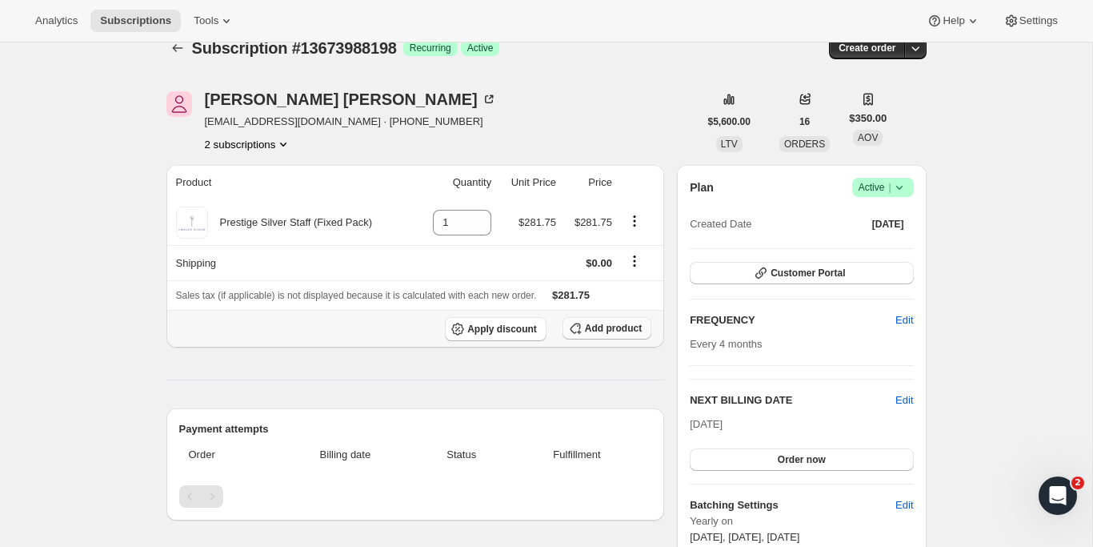
scroll to position [24, 0]
click at [633, 220] on icon "Product actions" at bounding box center [635, 222] width 16 height 16
click at [601, 328] on span "Add product" at bounding box center [613, 328] width 57 height 13
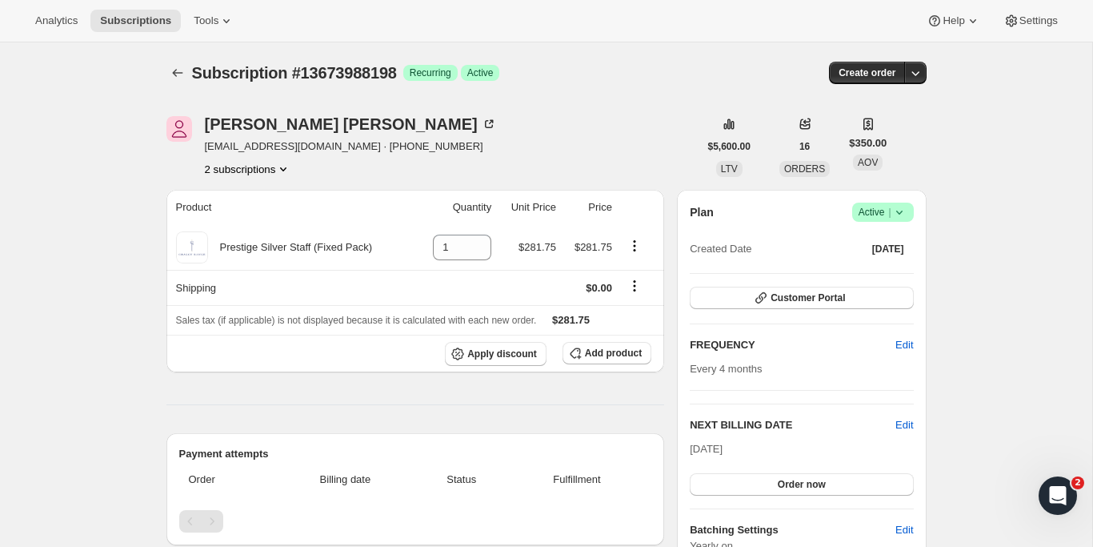
scroll to position [0, 0]
click at [639, 245] on icon "Product actions" at bounding box center [635, 246] width 16 height 16
click at [174, 70] on icon "Subscriptions" at bounding box center [178, 73] width 16 height 16
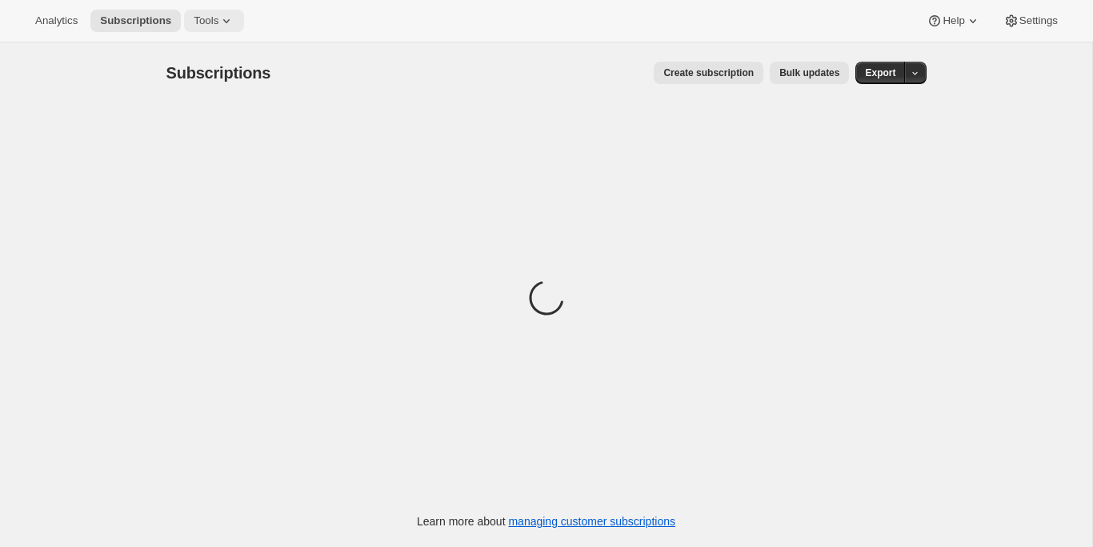
click at [194, 23] on span "Tools" at bounding box center [206, 20] width 25 height 13
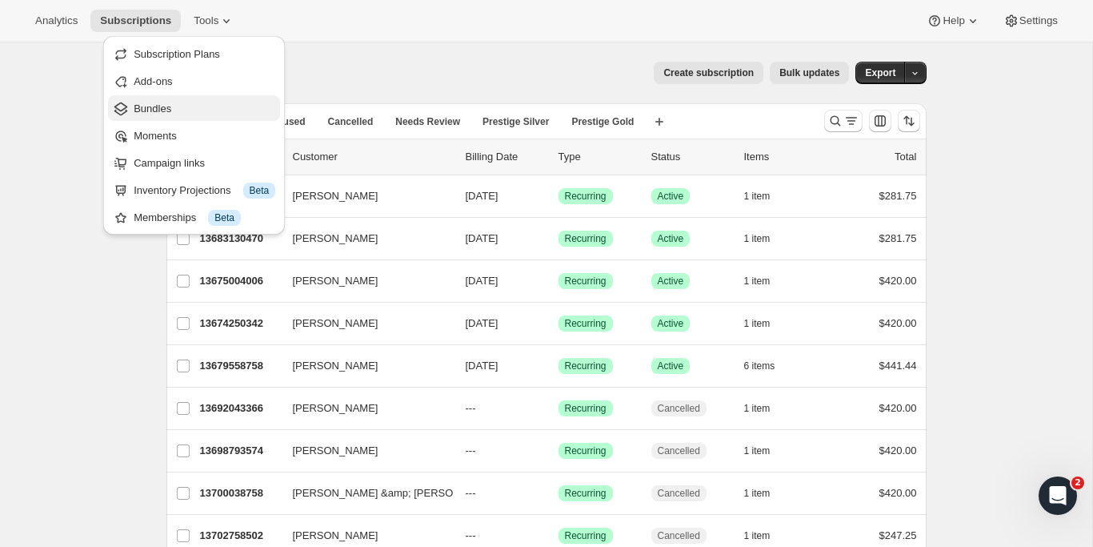
drag, startPoint x: 154, startPoint y: 133, endPoint x: 161, endPoint y: 118, distance: 15.8
click at [161, 118] on ul "Subscription Plans Add-ons Bundles Moments Campaign links Inventory Projections…" at bounding box center [194, 135] width 172 height 189
click at [161, 118] on button "Bundles" at bounding box center [194, 108] width 172 height 26
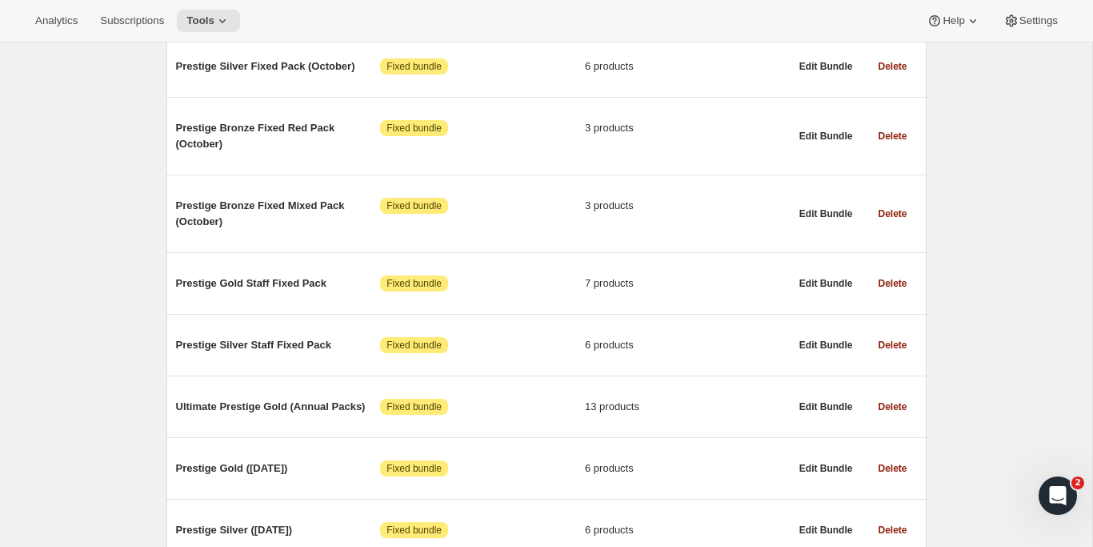
scroll to position [559, 0]
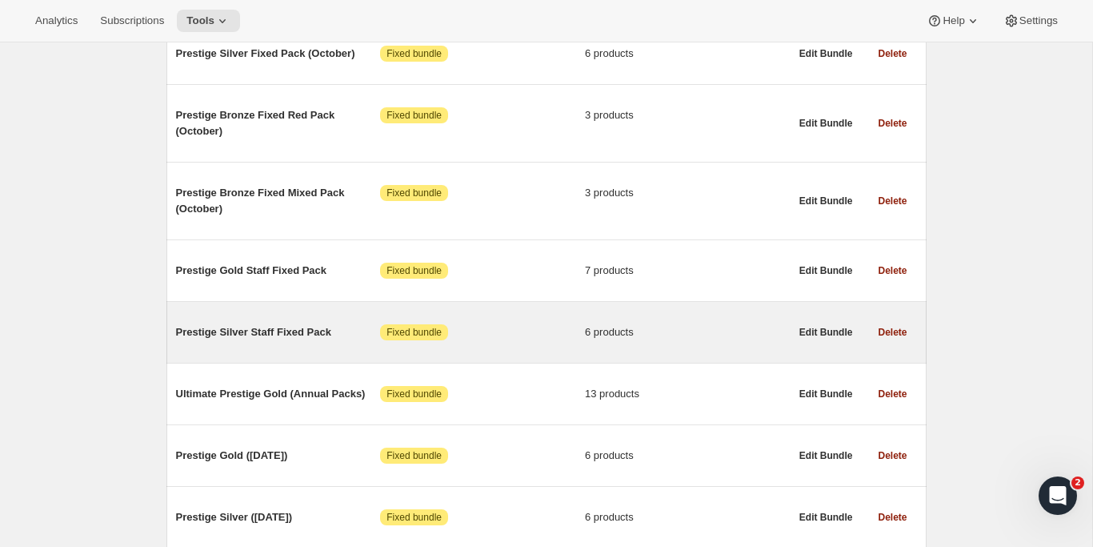
click at [328, 334] on span "Prestige Silver Staff Fixed Pack" at bounding box center [278, 332] width 205 height 16
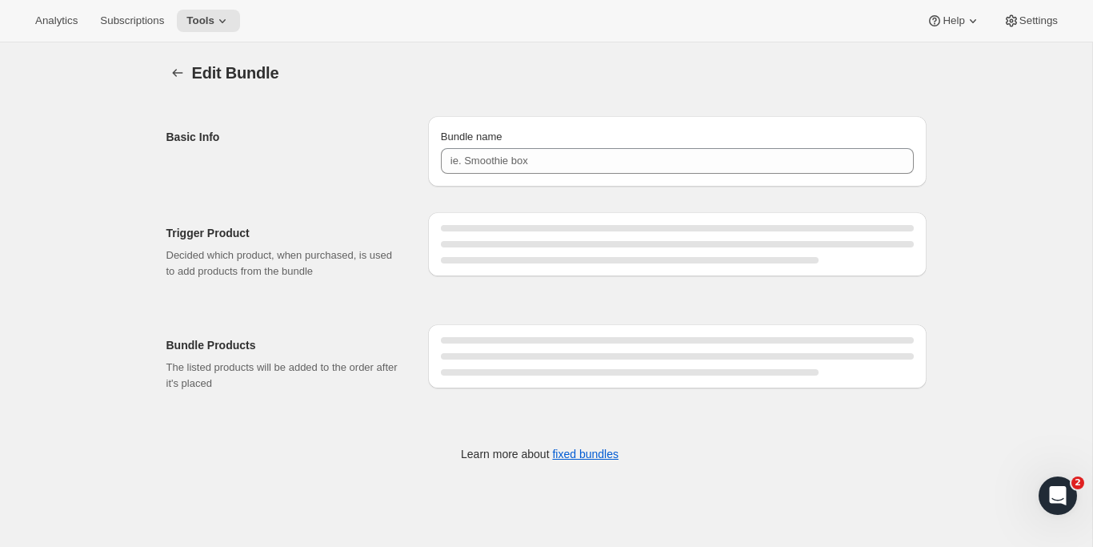
type input "Prestige Silver Staff Fixed Pack"
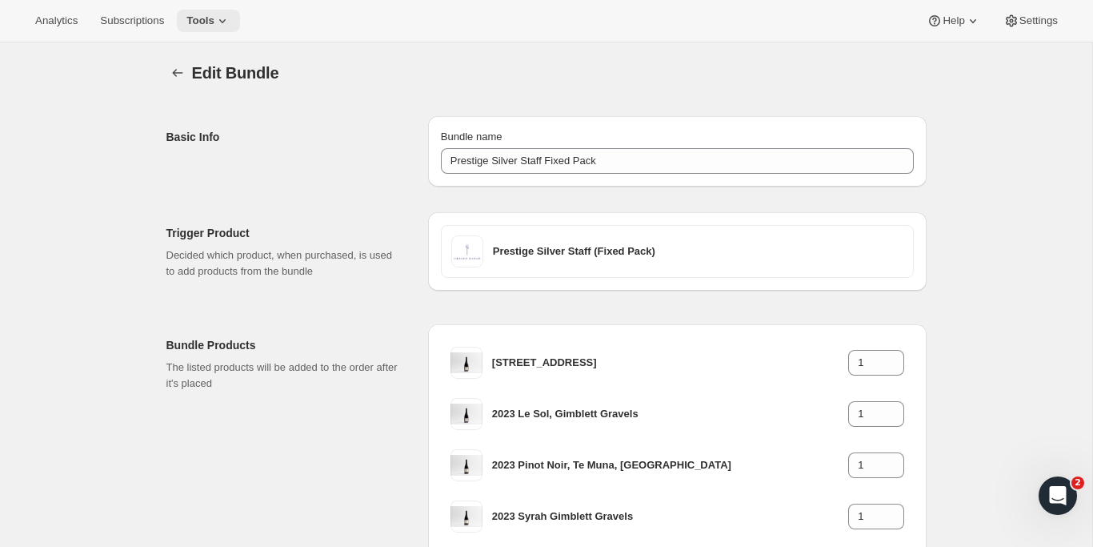
click at [213, 31] on button "Tools" at bounding box center [208, 21] width 63 height 22
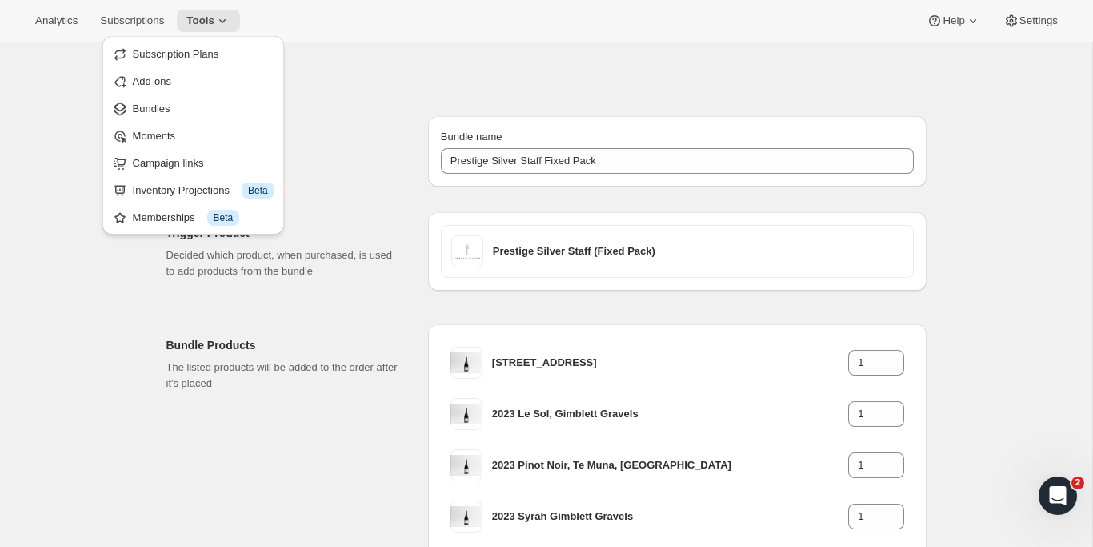
click at [33, 117] on div "Edit Bundle. This page is ready Edit Bundle Basic Info Bundle name Prestige Sil…" at bounding box center [546, 419] width 1092 height 754
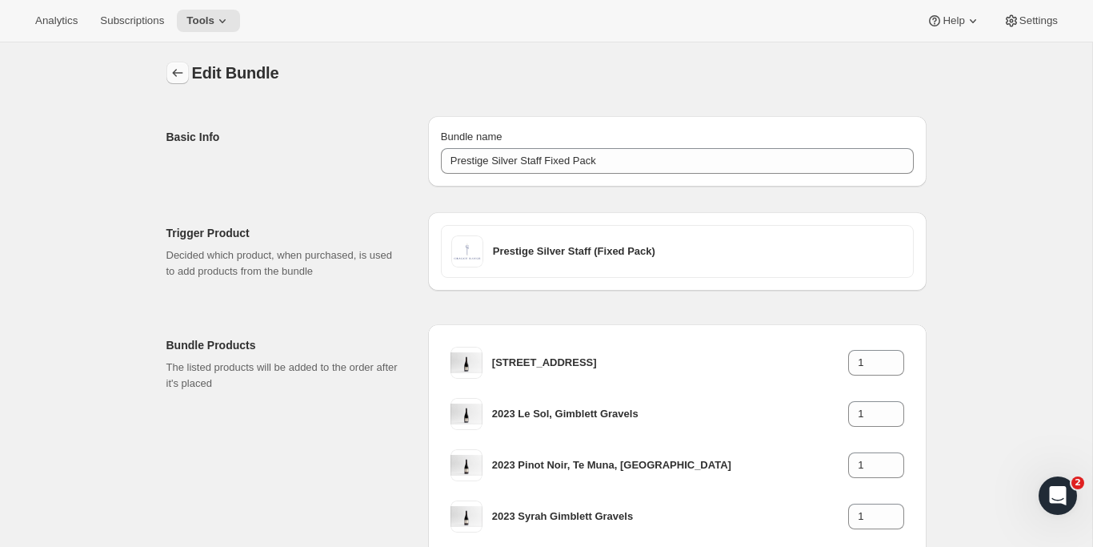
click at [184, 74] on icon "Bundles" at bounding box center [178, 73] width 16 height 16
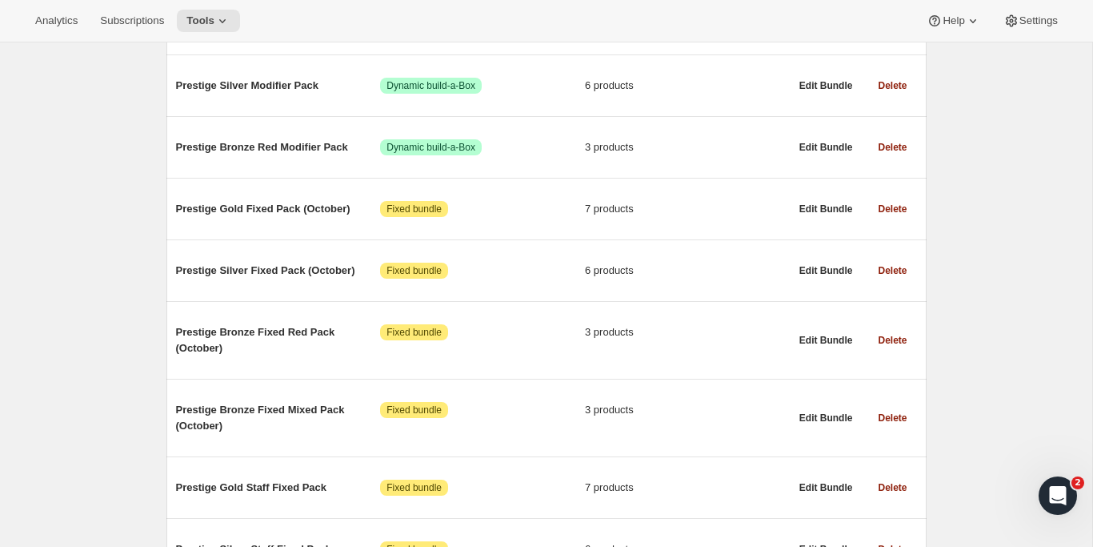
scroll to position [362, 0]
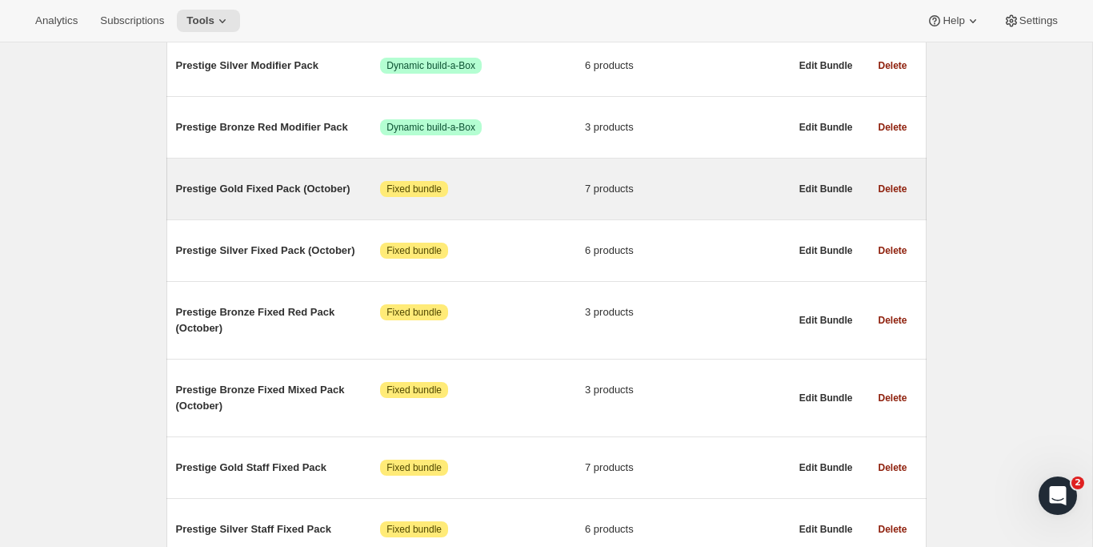
click at [282, 178] on div "Prestige Gold Fixed Pack (October) Attention Fixed bundle 7 products" at bounding box center [483, 189] width 614 height 42
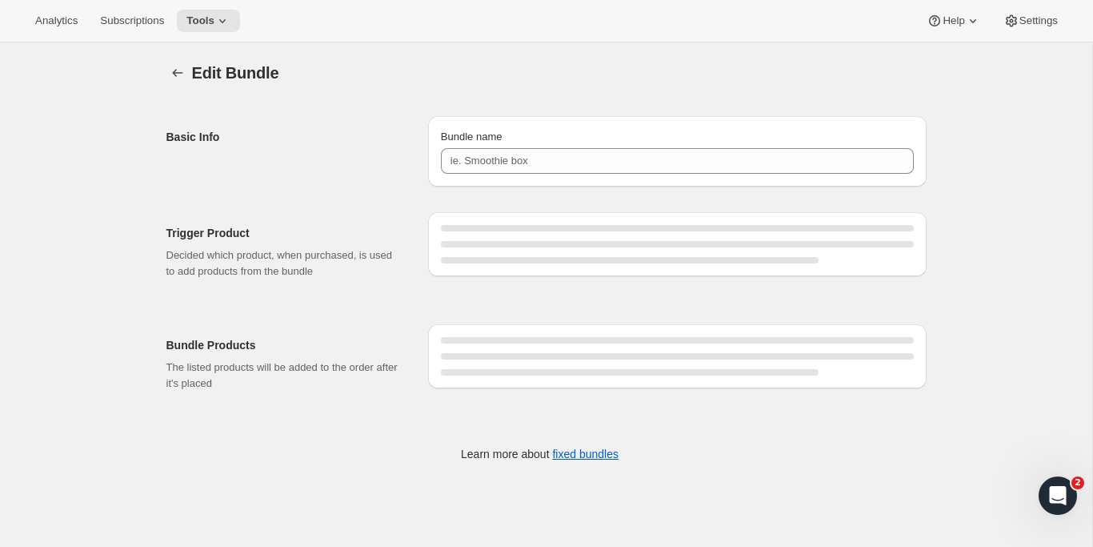
type input "Prestige Gold Fixed Pack (October)"
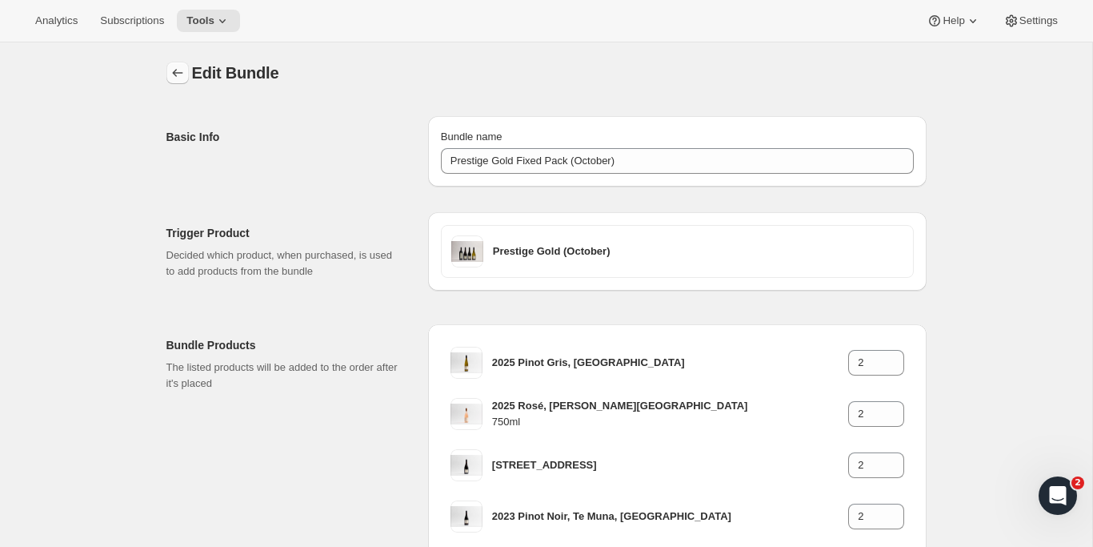
click at [176, 76] on icon "Bundles" at bounding box center [178, 73] width 16 height 16
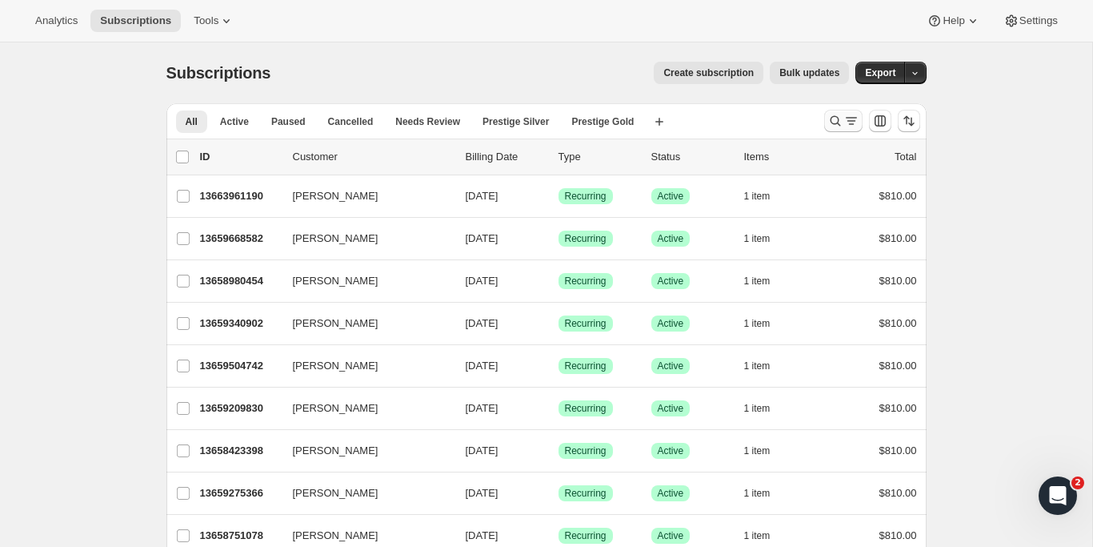
click at [839, 122] on icon "Search and filter results" at bounding box center [835, 121] width 16 height 16
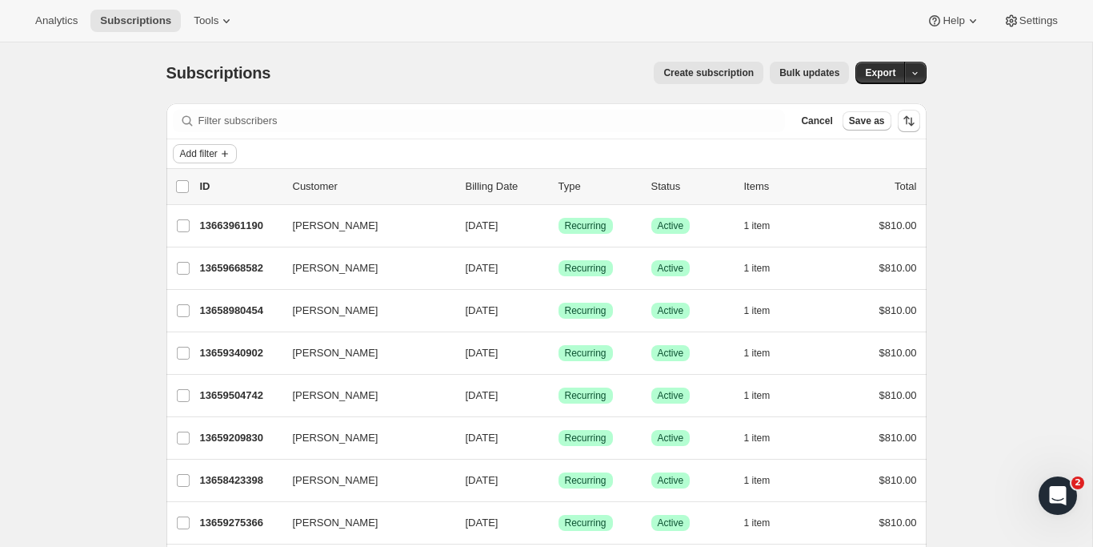
click at [219, 144] on button "Add filter" at bounding box center [205, 153] width 64 height 19
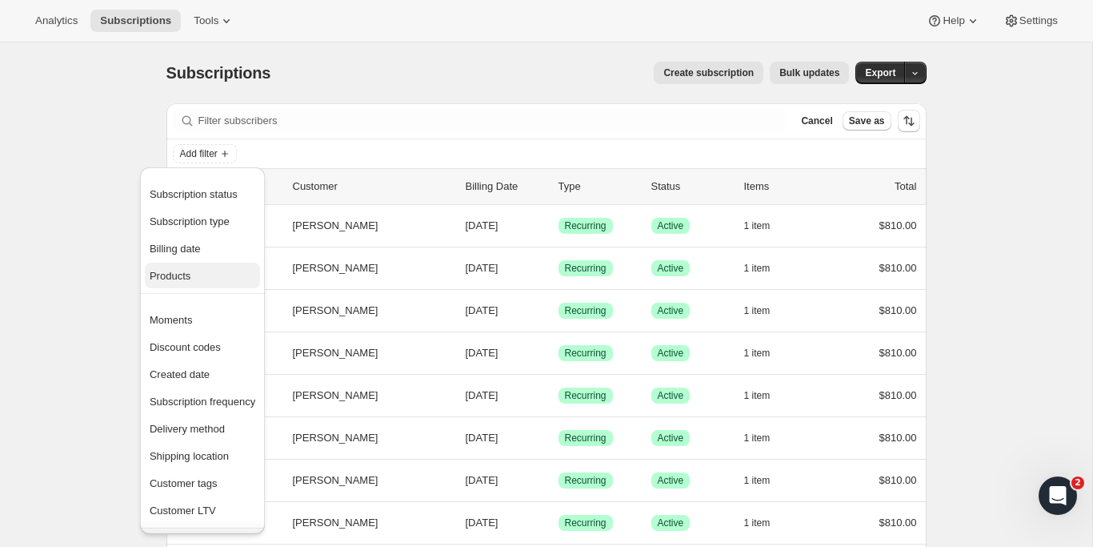
click at [190, 276] on span "Products" at bounding box center [170, 276] width 41 height 12
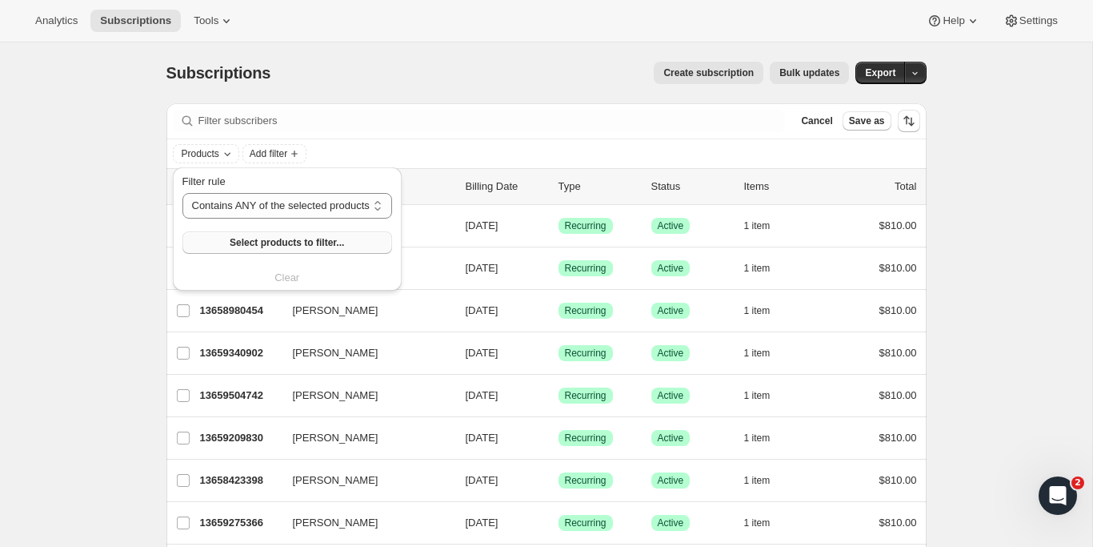
click at [264, 248] on span "Select products to filter..." at bounding box center [287, 242] width 114 height 13
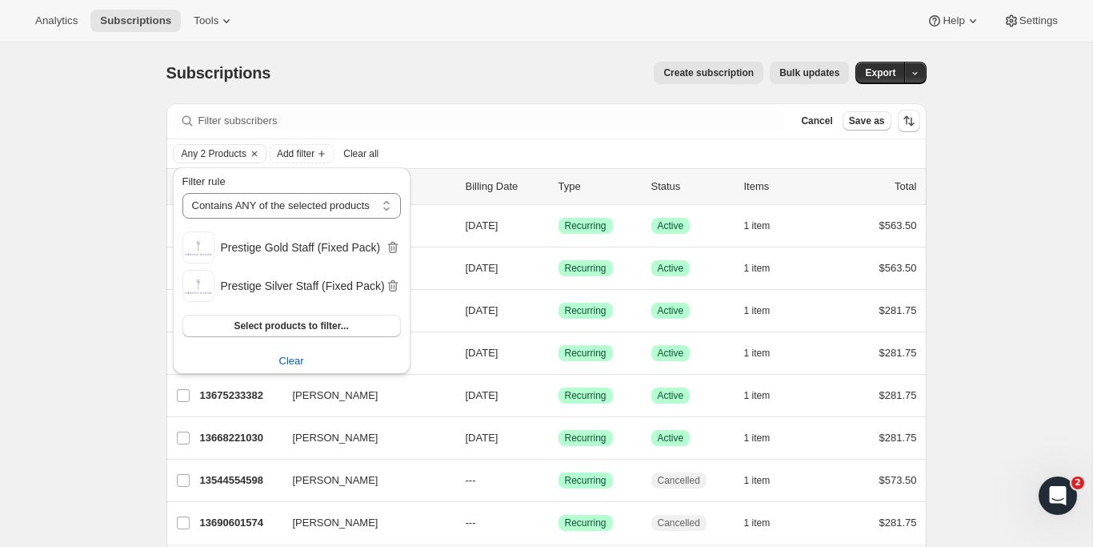
click at [111, 322] on div "Subscriptions. This page is ready Subscriptions Create subscription Bulk update…" at bounding box center [546, 337] width 1092 height 591
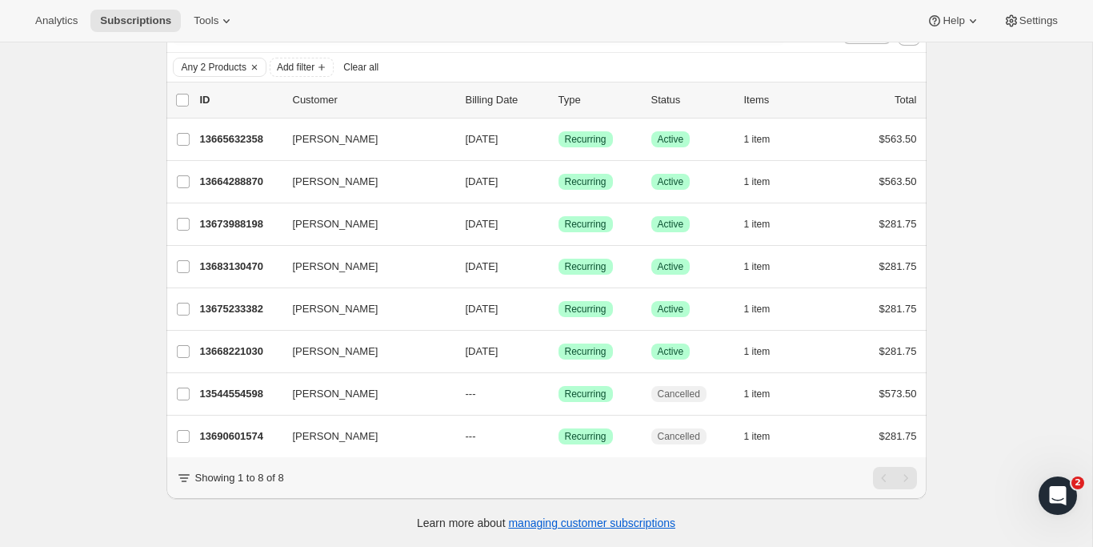
scroll to position [86, 0]
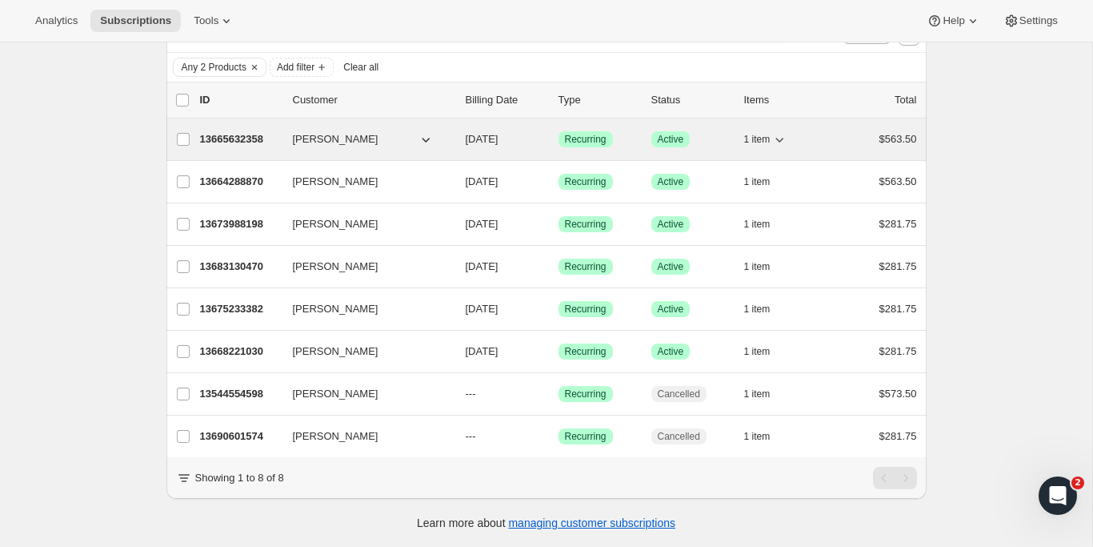
click at [235, 134] on p "13665632358" at bounding box center [240, 139] width 80 height 16
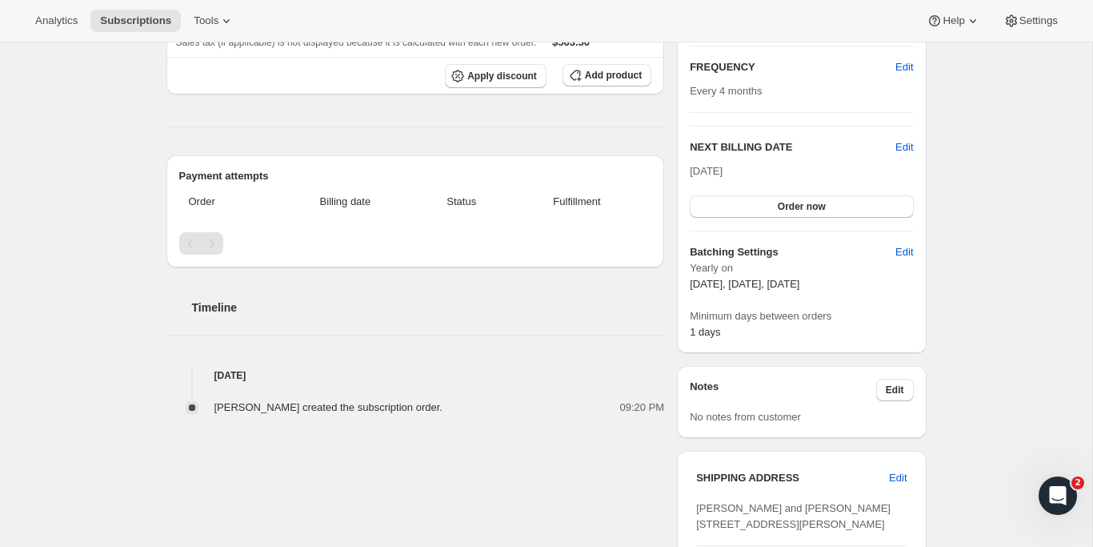
scroll to position [4, 0]
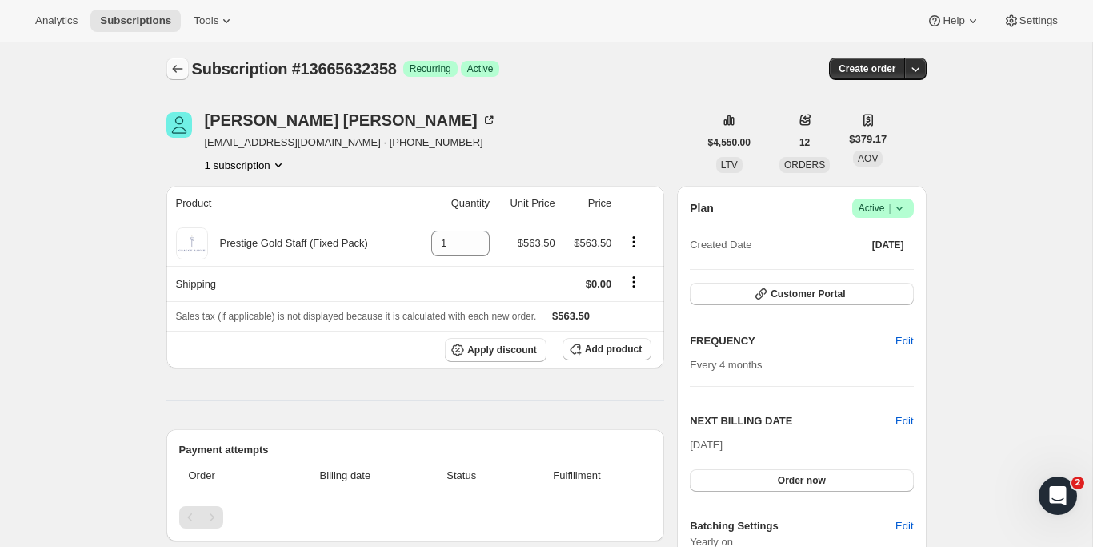
click at [178, 69] on icon "Subscriptions" at bounding box center [178, 69] width 16 height 16
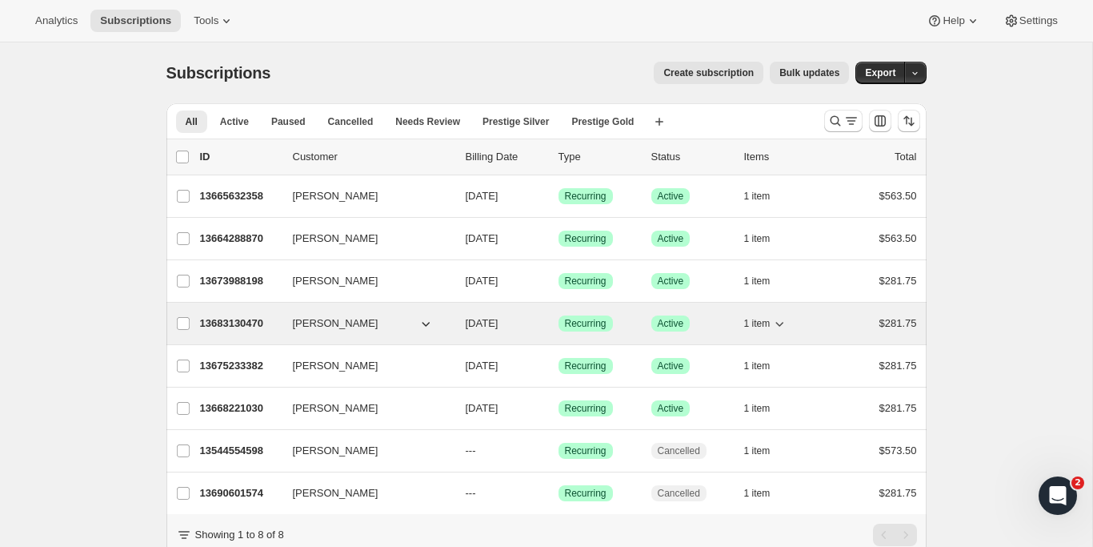
click at [232, 325] on p "13683130470" at bounding box center [240, 323] width 80 height 16
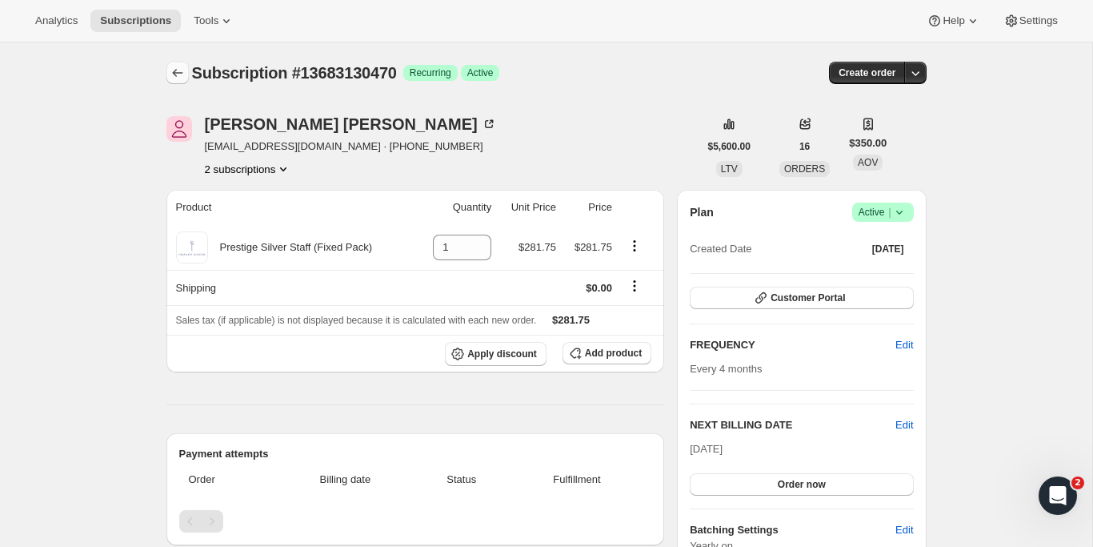
click at [178, 74] on icon "Subscriptions" at bounding box center [178, 73] width 16 height 16
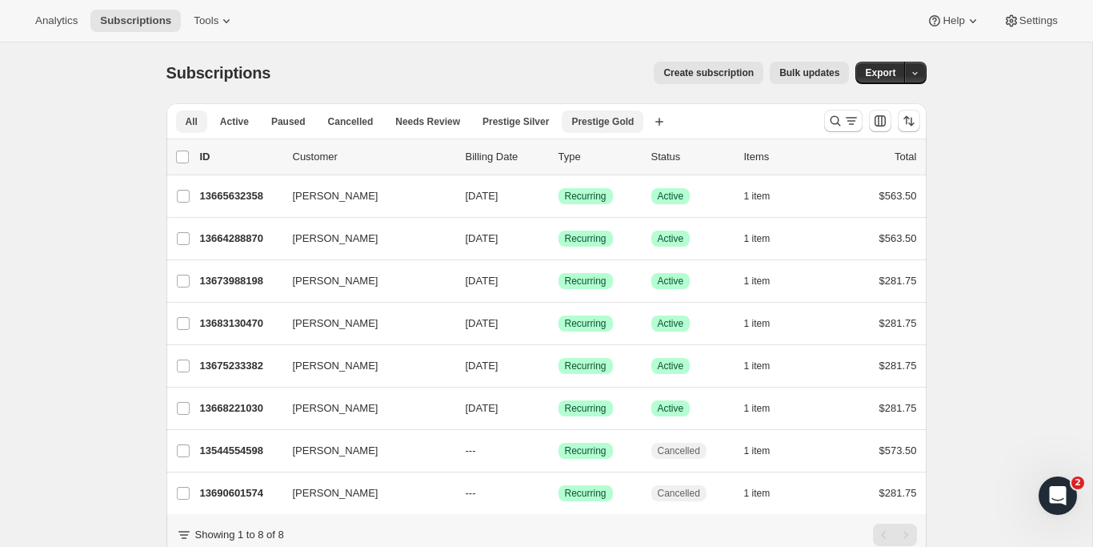
click at [587, 121] on span "Prestige Gold" at bounding box center [602, 121] width 62 height 13
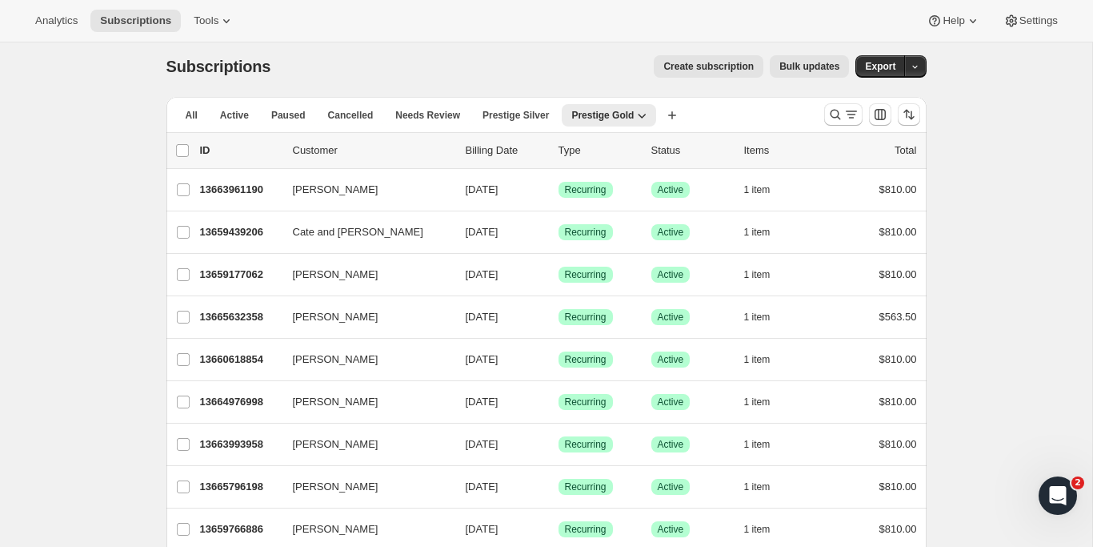
scroll to position [6, 0]
click at [530, 116] on span "Prestige Silver" at bounding box center [515, 116] width 66 height 13
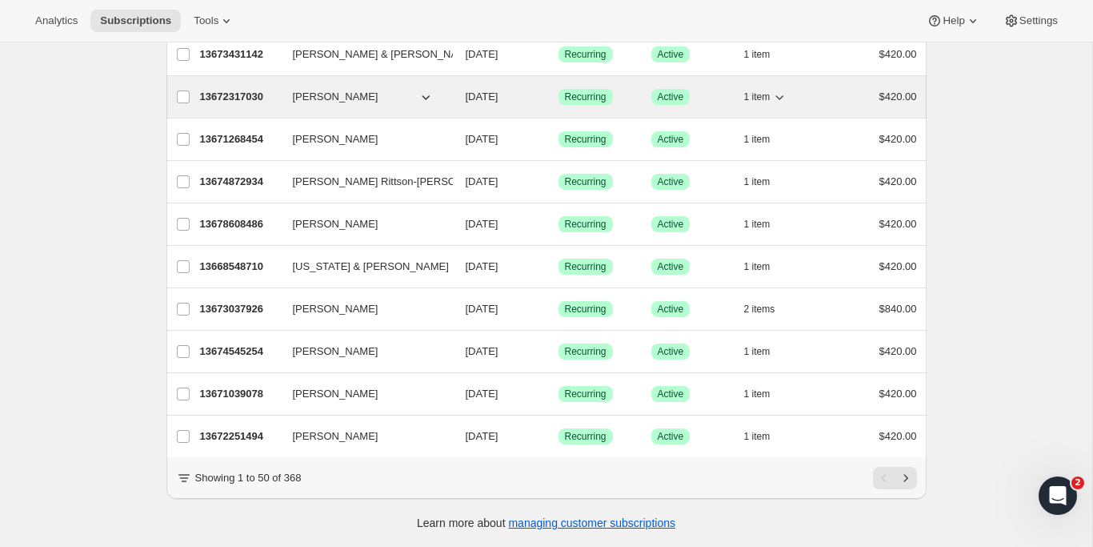
scroll to position [1838, 0]
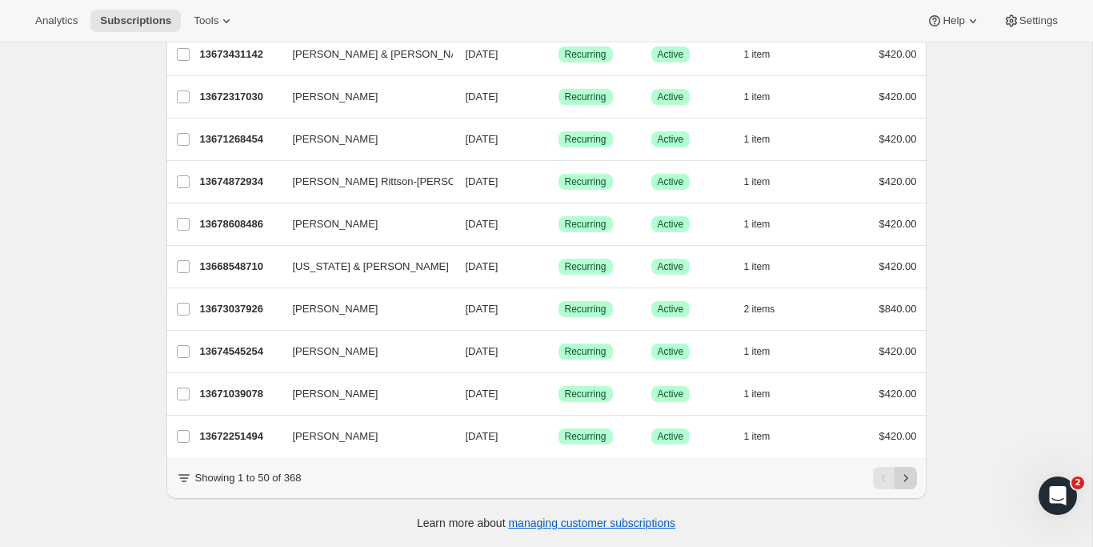
click at [901, 474] on icon "Next" at bounding box center [906, 478] width 16 height 16
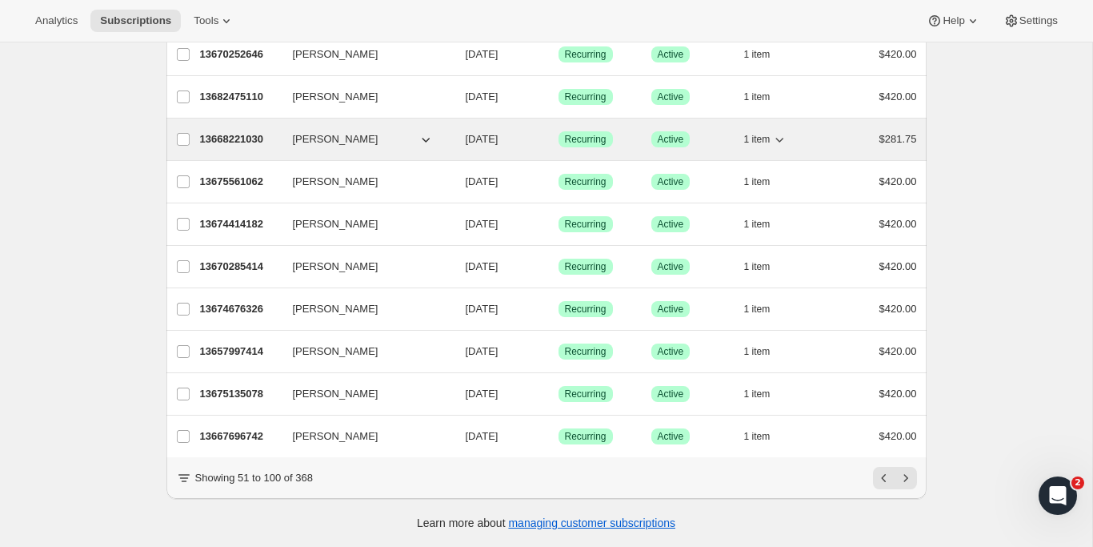
click at [251, 132] on p "13668221030" at bounding box center [240, 139] width 80 height 16
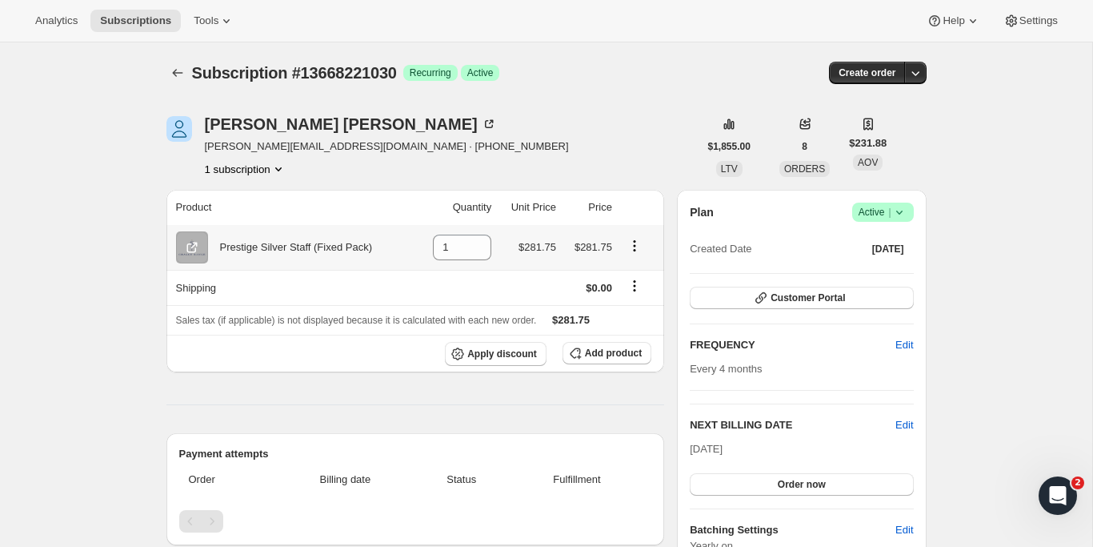
click at [635, 246] on icon "Product actions" at bounding box center [635, 246] width 16 height 16
click at [627, 164] on div "[PERSON_NAME] [PERSON_NAME][EMAIL_ADDRESS][DOMAIN_NAME] · [PHONE_NUMBER] 1 subs…" at bounding box center [432, 146] width 532 height 61
click at [635, 286] on icon "Shipping actions" at bounding box center [634, 286] width 2 height 2
click at [637, 286] on icon "Shipping actions" at bounding box center [635, 286] width 16 height 16
click at [612, 143] on div "[PERSON_NAME] [PERSON_NAME][EMAIL_ADDRESS][DOMAIN_NAME] · [PHONE_NUMBER] 1 subs…" at bounding box center [432, 146] width 532 height 61
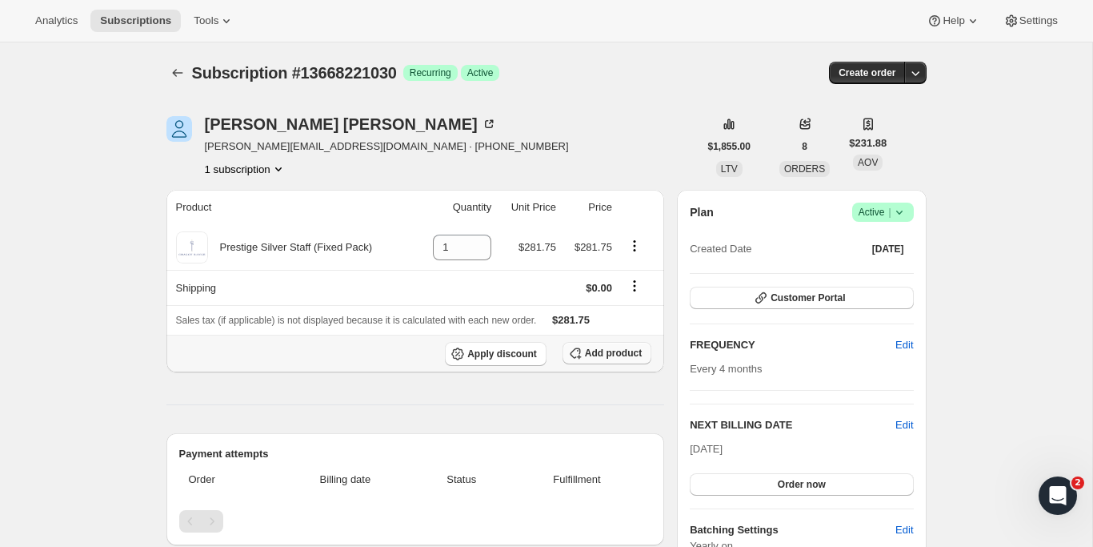
click at [599, 354] on span "Add product" at bounding box center [613, 352] width 57 height 13
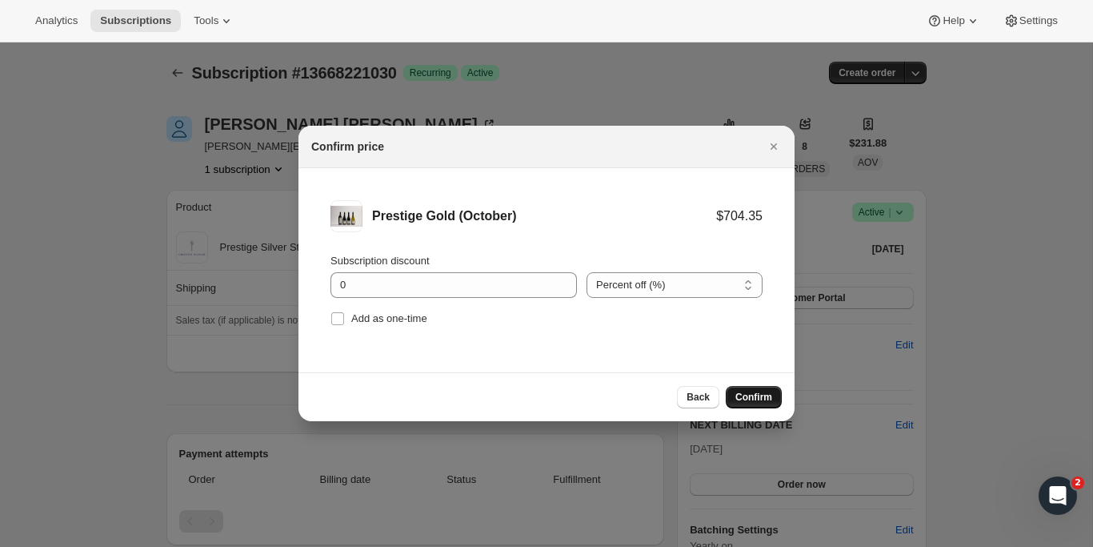
click at [741, 398] on span "Confirm" at bounding box center [753, 396] width 37 height 13
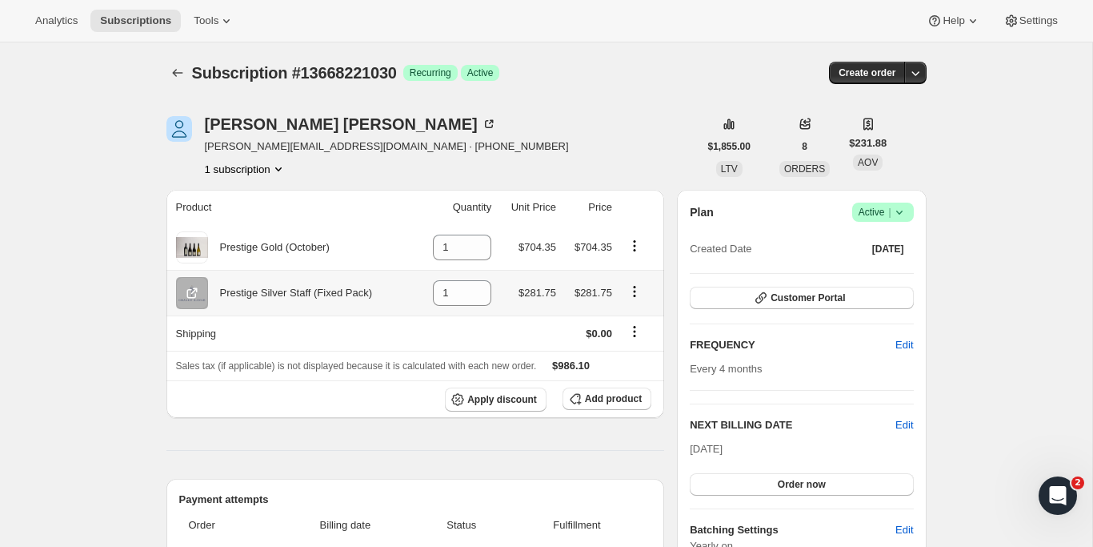
click at [635, 291] on icon "Product actions" at bounding box center [634, 291] width 2 height 2
click at [635, 290] on icon "Product actions" at bounding box center [635, 291] width 16 height 16
click at [632, 318] on span "Remove" at bounding box center [624, 324] width 38 height 12
type input "0"
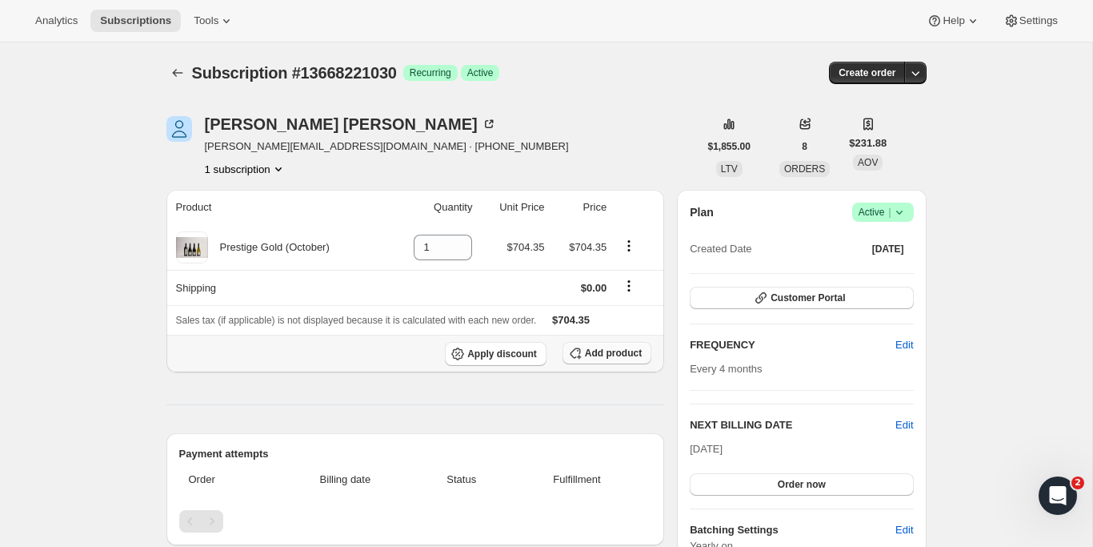
click at [601, 345] on button "Add product" at bounding box center [607, 353] width 89 height 22
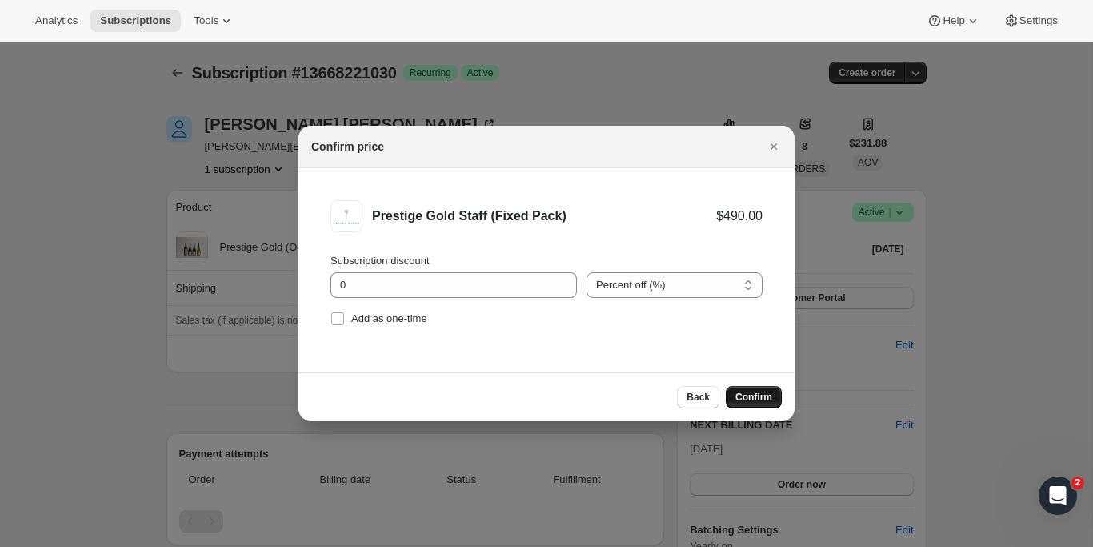
click at [746, 395] on span "Confirm" at bounding box center [753, 396] width 37 height 13
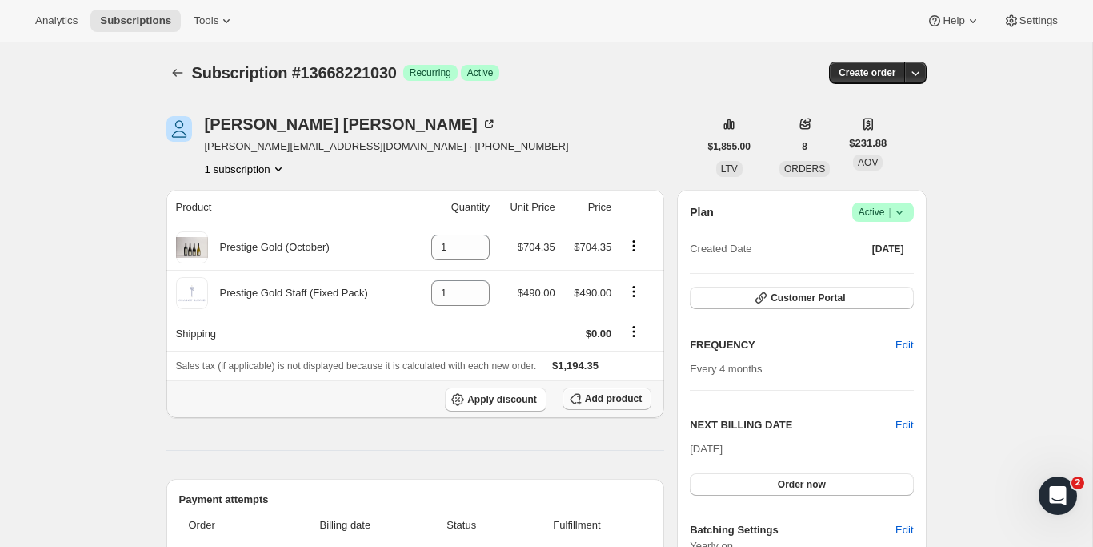
click at [595, 406] on button "Add product" at bounding box center [607, 398] width 89 height 22
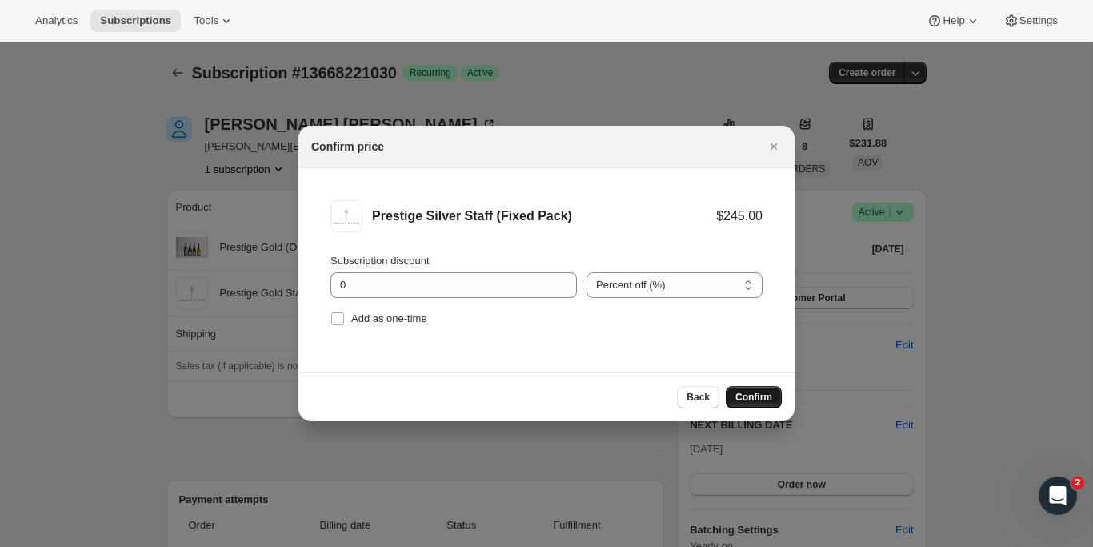
click at [749, 400] on span "Confirm" at bounding box center [753, 396] width 37 height 13
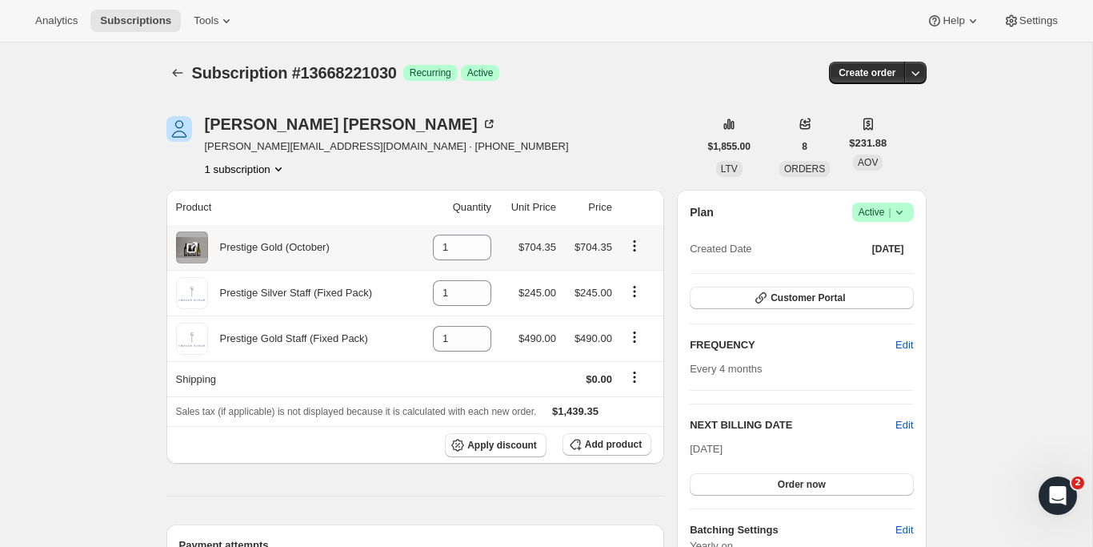
click at [635, 246] on icon "Product actions" at bounding box center [635, 246] width 16 height 16
click at [635, 281] on span "Remove" at bounding box center [624, 278] width 38 height 12
type input "0"
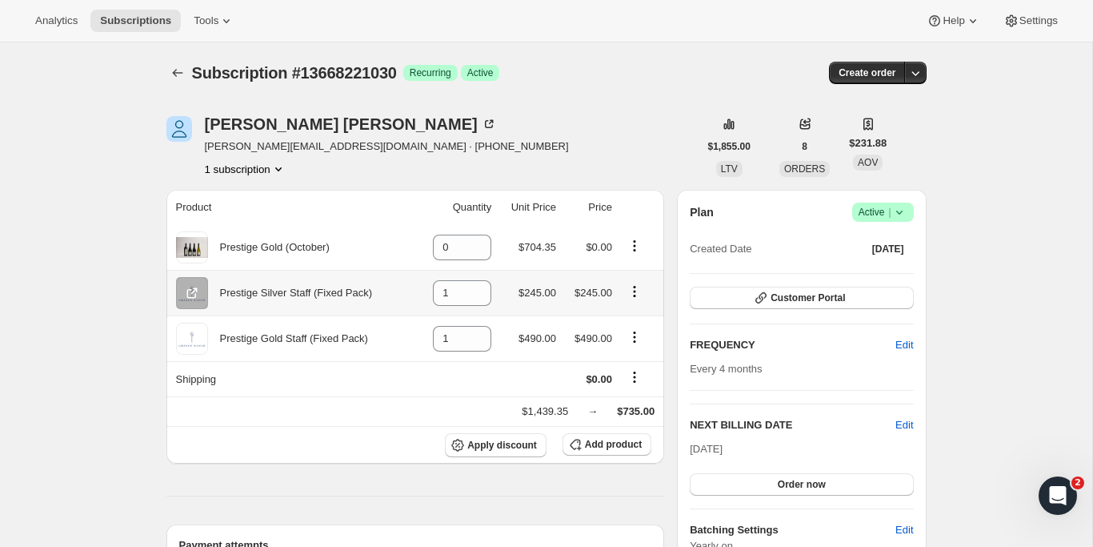
click at [635, 291] on icon "Product actions" at bounding box center [635, 291] width 16 height 16
click at [630, 144] on div "[PERSON_NAME] [PERSON_NAME][EMAIL_ADDRESS][DOMAIN_NAME] · [PHONE_NUMBER] 1 subs…" at bounding box center [432, 146] width 532 height 61
click at [634, 338] on icon "Product actions" at bounding box center [635, 337] width 16 height 16
click at [624, 362] on span "Remove" at bounding box center [635, 370] width 60 height 16
type input "0"
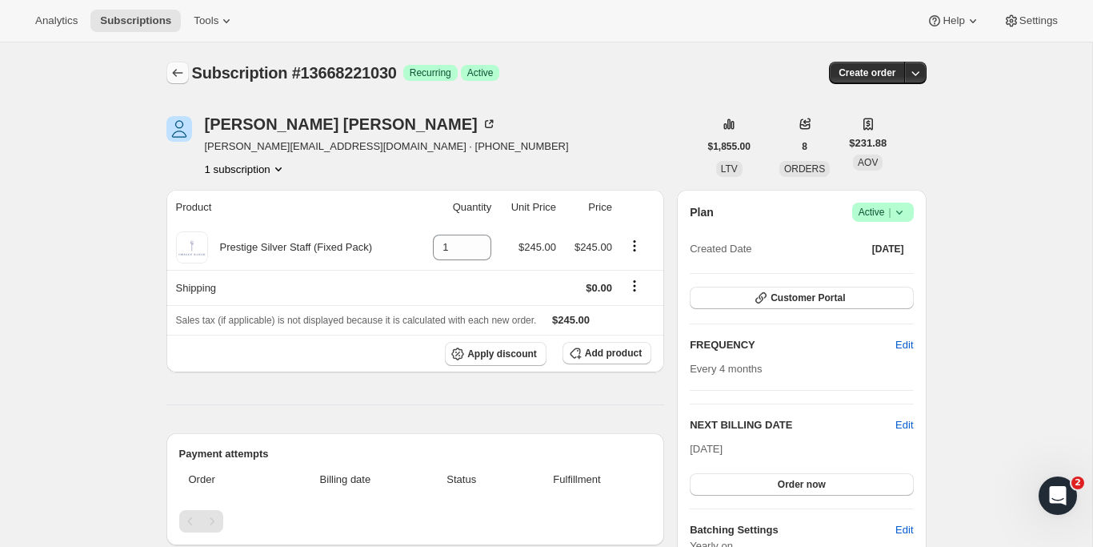
click at [179, 74] on icon "Subscriptions" at bounding box center [178, 73] width 16 height 16
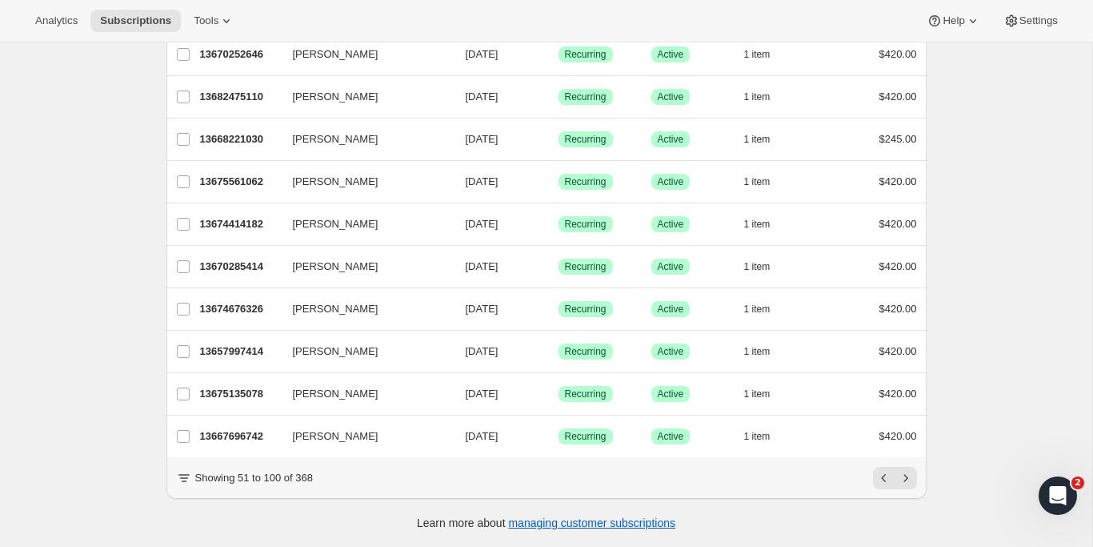
scroll to position [1838, 0]
click at [903, 480] on icon "Next" at bounding box center [906, 478] width 16 height 16
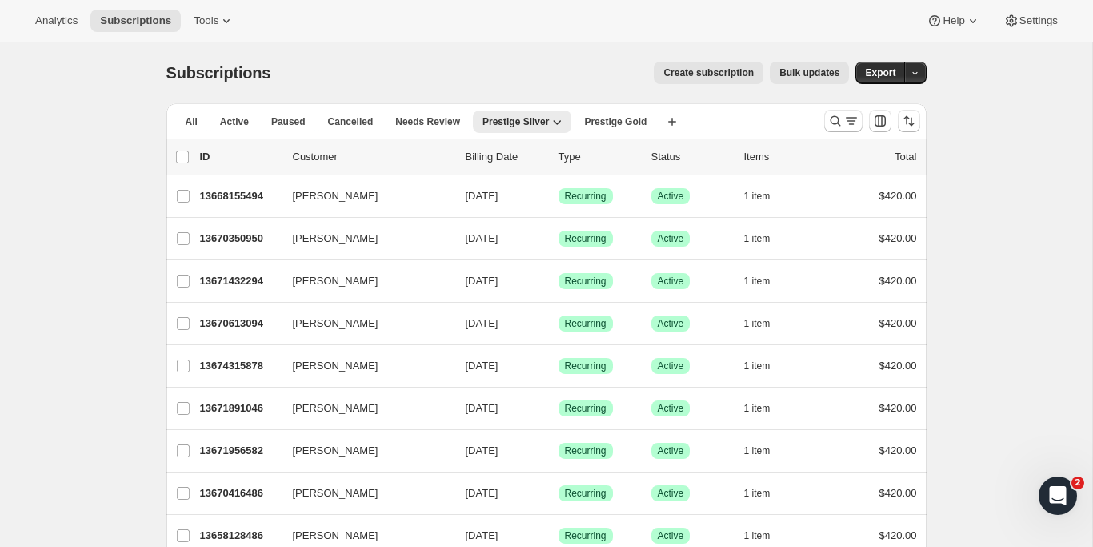
scroll to position [0, 0]
click at [604, 120] on span "Prestige Gold" at bounding box center [615, 121] width 62 height 13
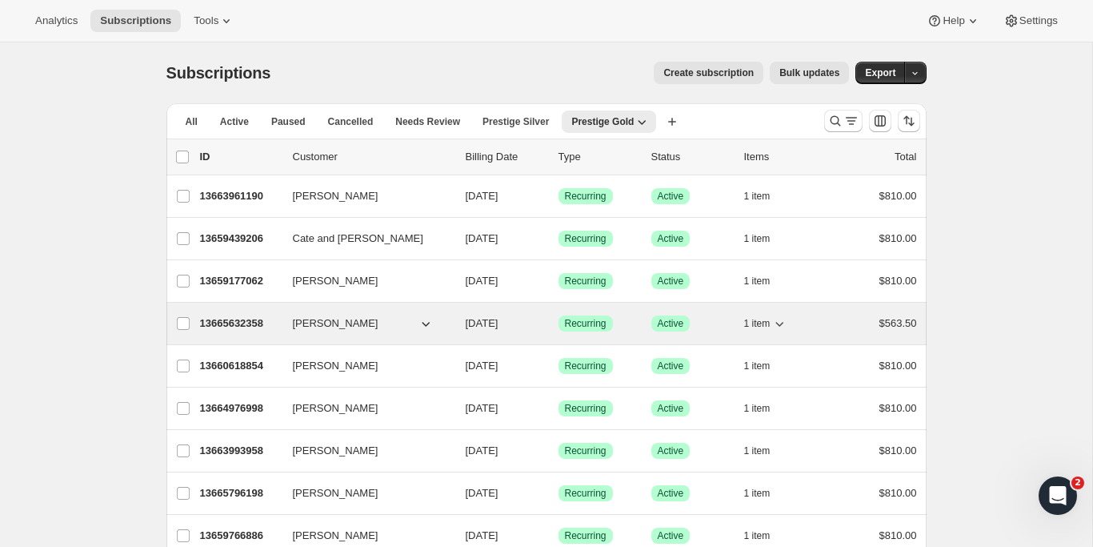
click at [248, 319] on p "13665632358" at bounding box center [240, 323] width 80 height 16
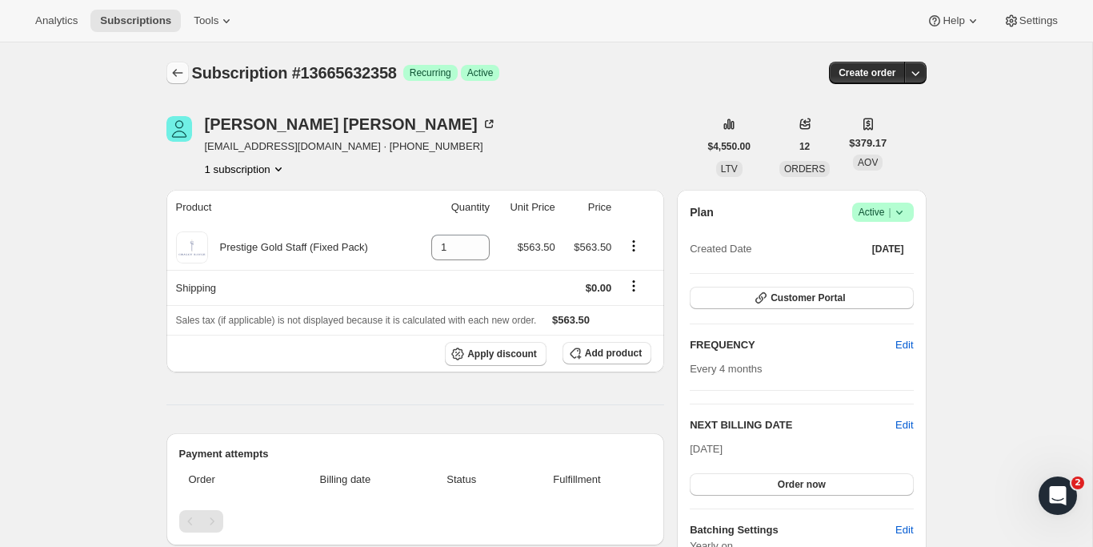
click at [176, 70] on icon "Subscriptions" at bounding box center [178, 73] width 16 height 16
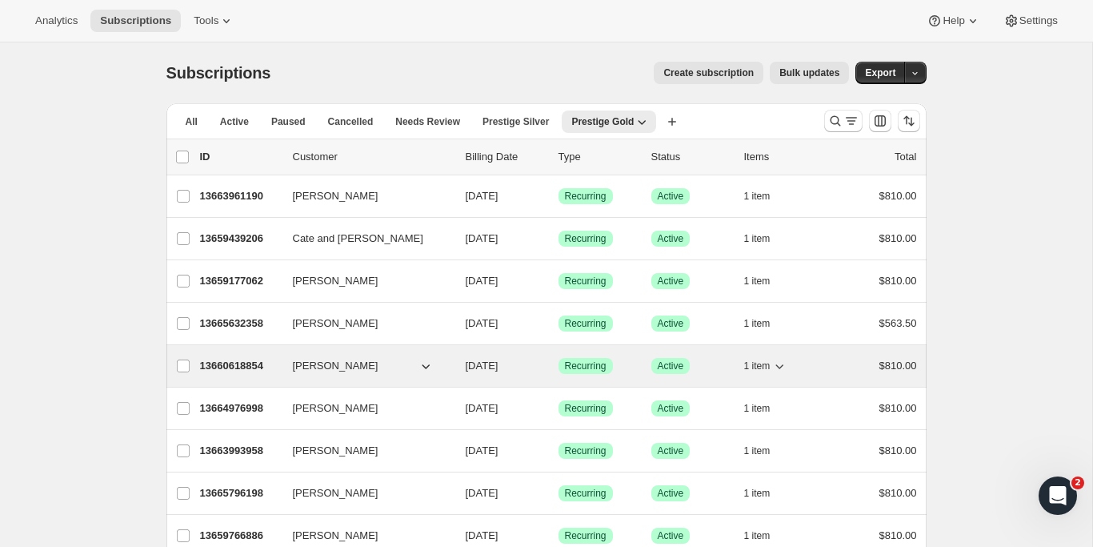
click at [225, 361] on p "13660618854" at bounding box center [240, 366] width 80 height 16
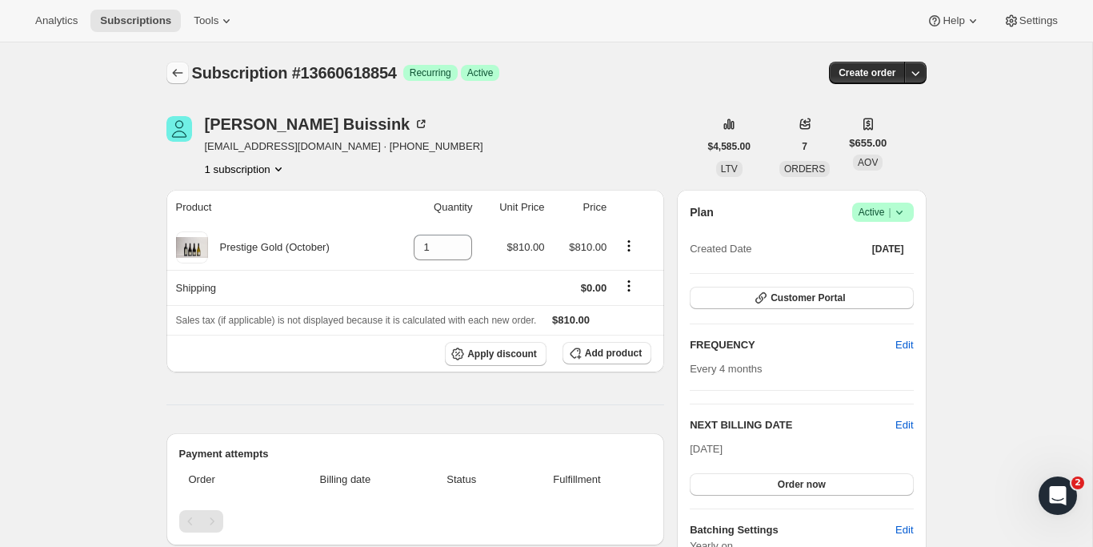
click at [175, 77] on icon "Subscriptions" at bounding box center [178, 73] width 16 height 16
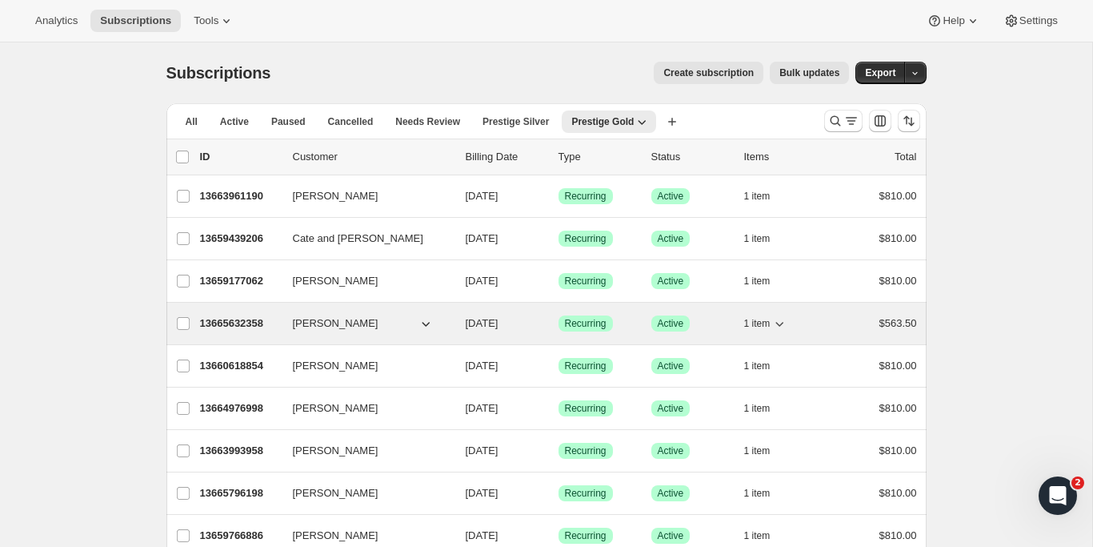
click at [261, 320] on p "13665632358" at bounding box center [240, 323] width 80 height 16
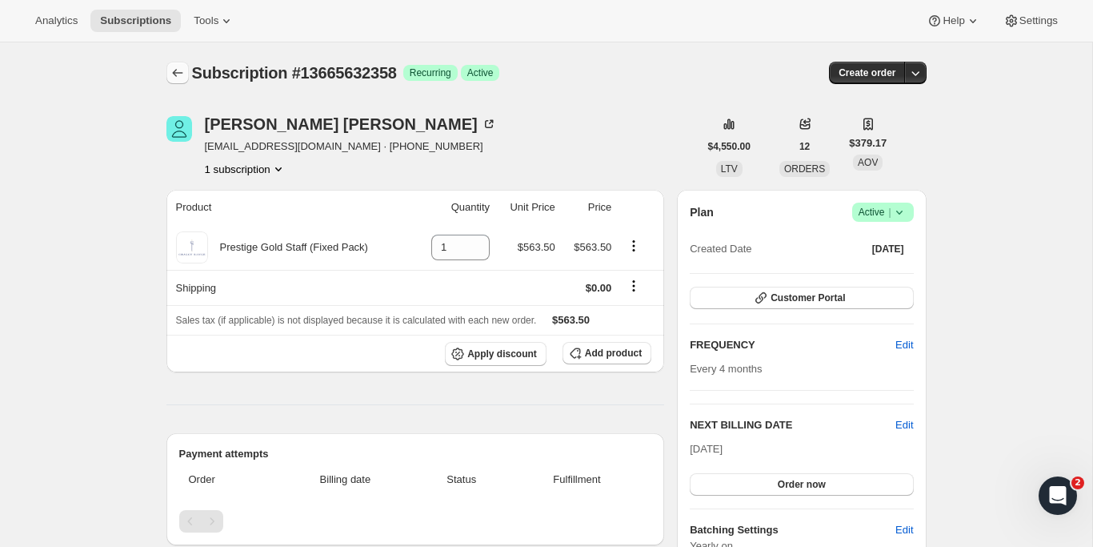
click at [181, 77] on icon "Subscriptions" at bounding box center [178, 73] width 16 height 16
